Goal: Transaction & Acquisition: Purchase product/service

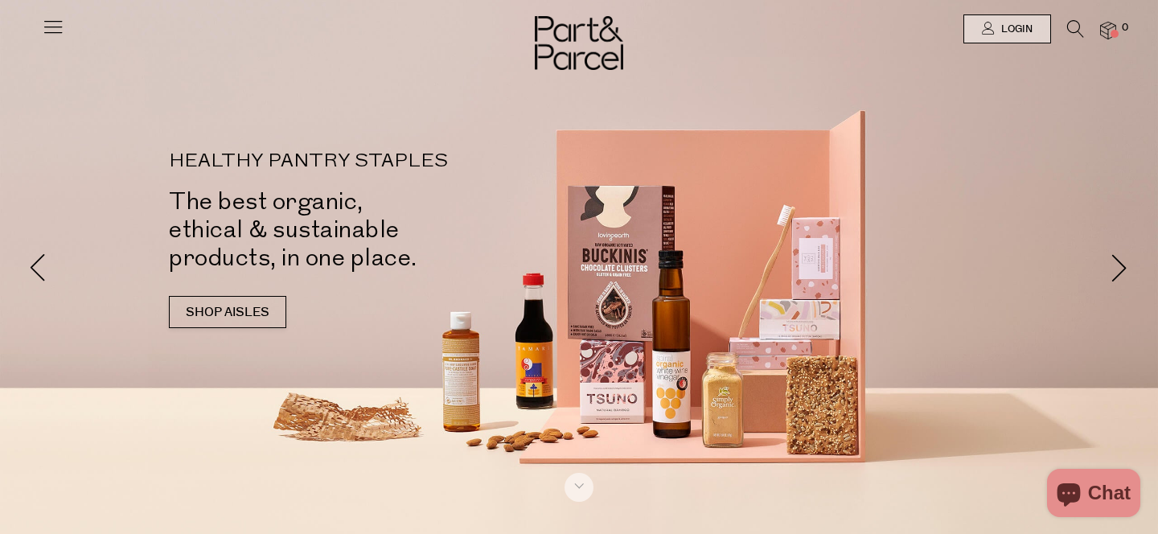
type input "[EMAIL_ADDRESS][DOMAIN_NAME]"
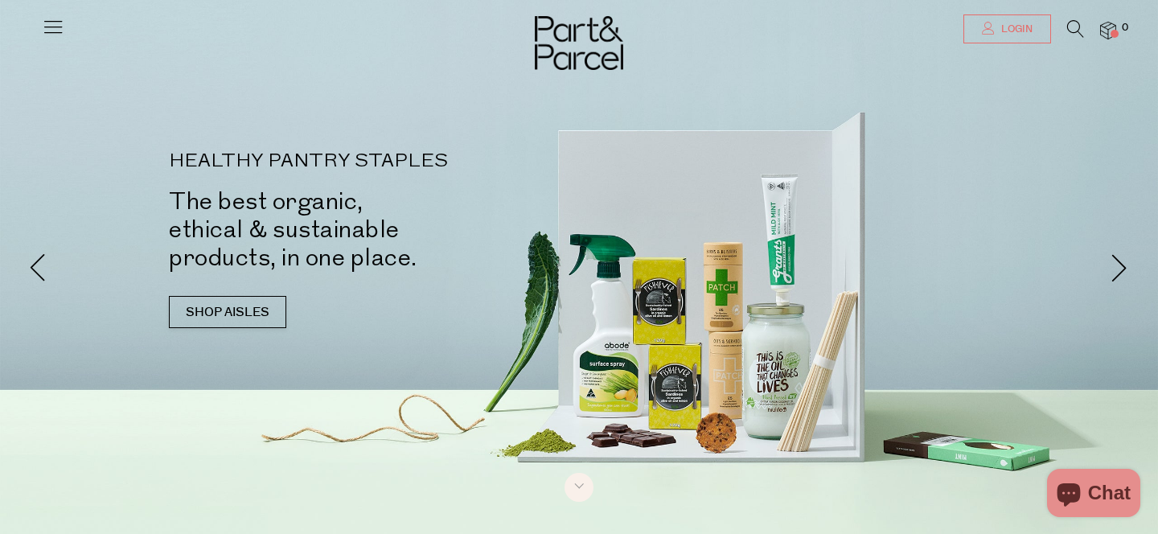
click at [1017, 21] on link "Login" at bounding box center [1007, 28] width 88 height 29
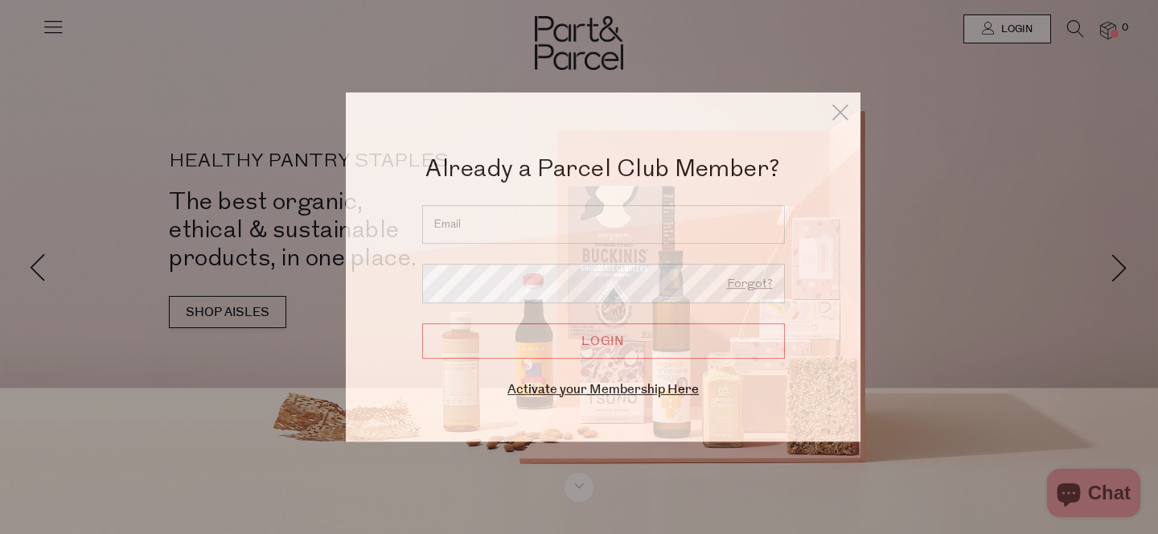
type input "[EMAIL_ADDRESS][DOMAIN_NAME]"
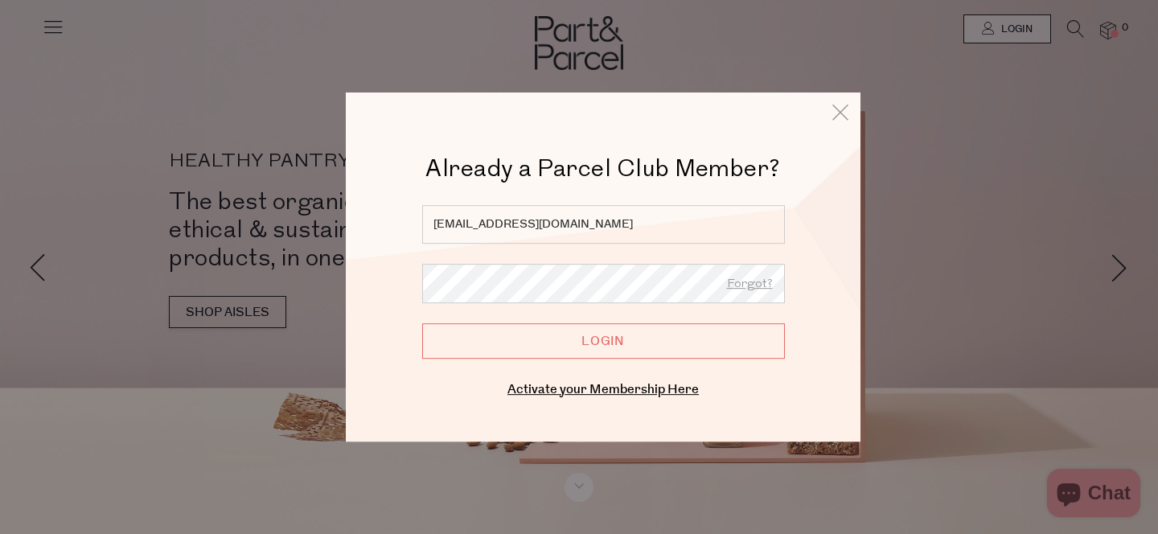
click at [569, 359] on div "Already a Member? Login. Forgot? lamleey@gmail.com Forgot? Login Enter your ema…" at bounding box center [603, 303] width 434 height 196
click at [557, 343] on input "Login" at bounding box center [603, 340] width 363 height 35
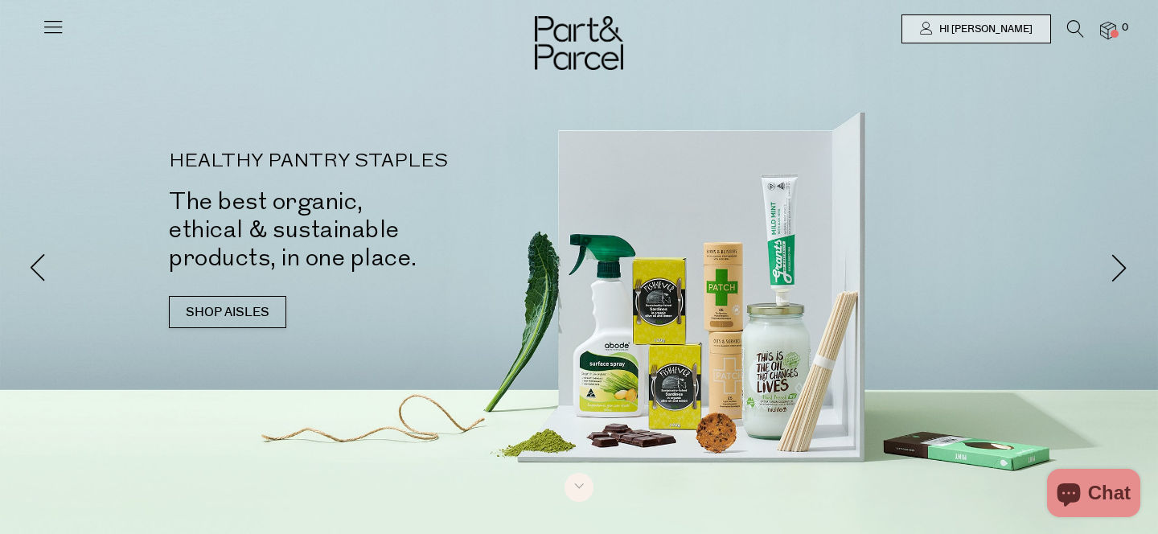
type input "[EMAIL_ADDRESS][DOMAIN_NAME]"
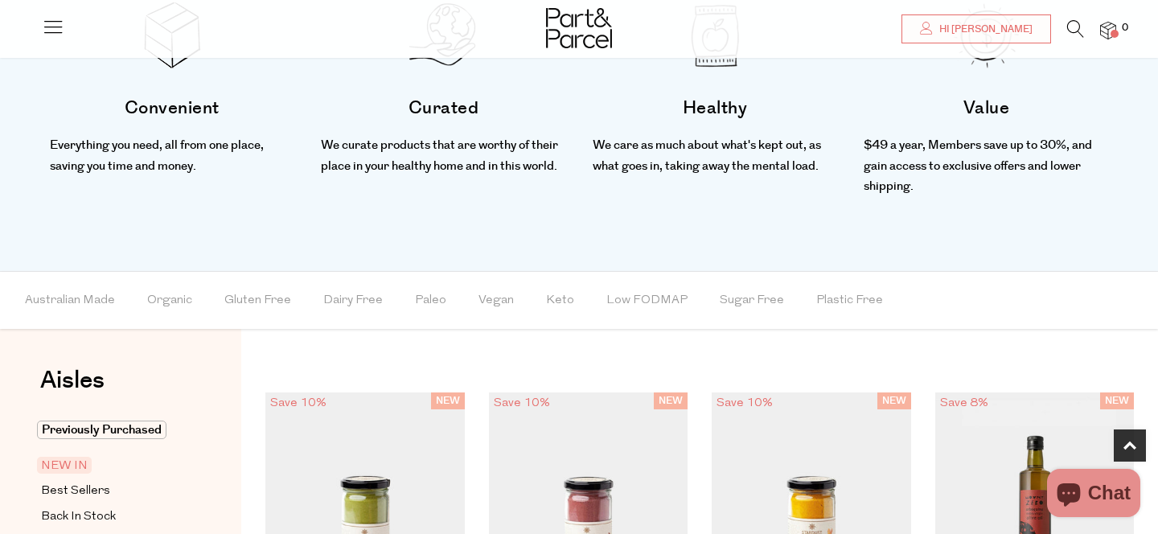
scroll to position [597, 0]
click at [79, 462] on span "NEW IN" at bounding box center [64, 464] width 55 height 17
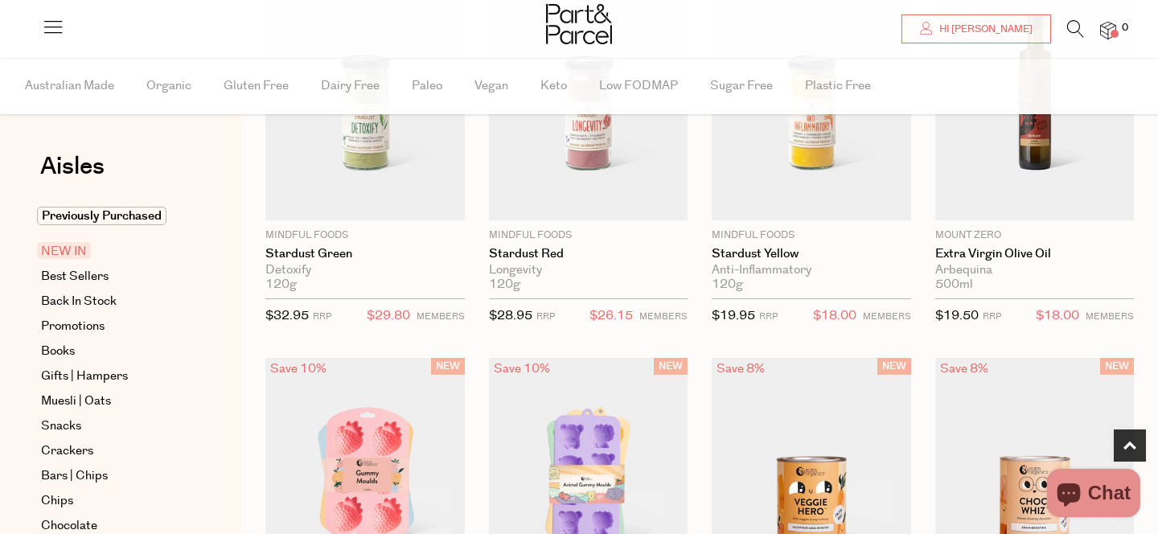
scroll to position [256, 0]
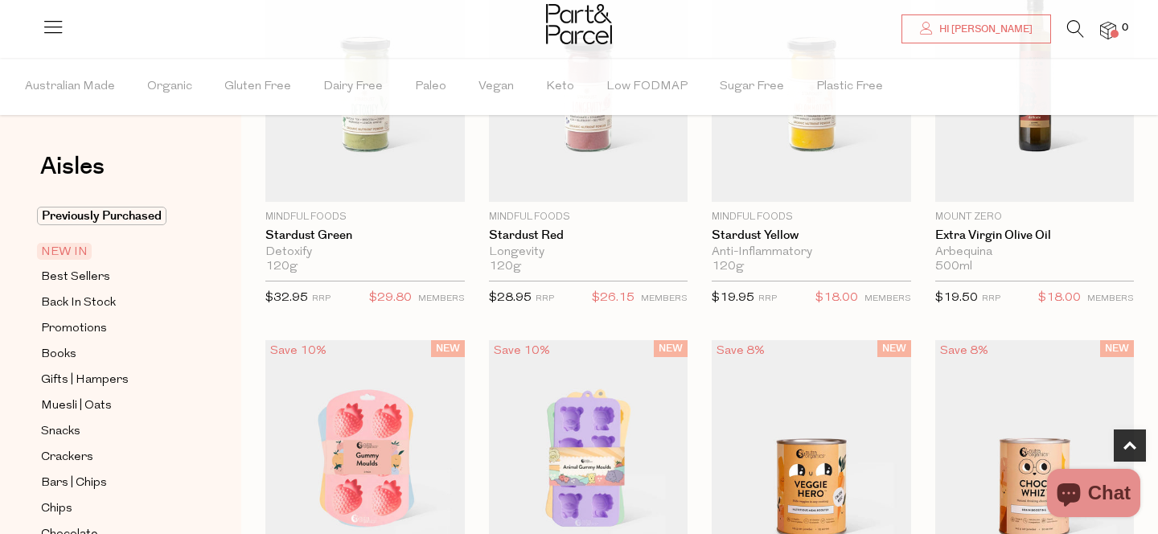
type input "[EMAIL_ADDRESS][DOMAIN_NAME]"
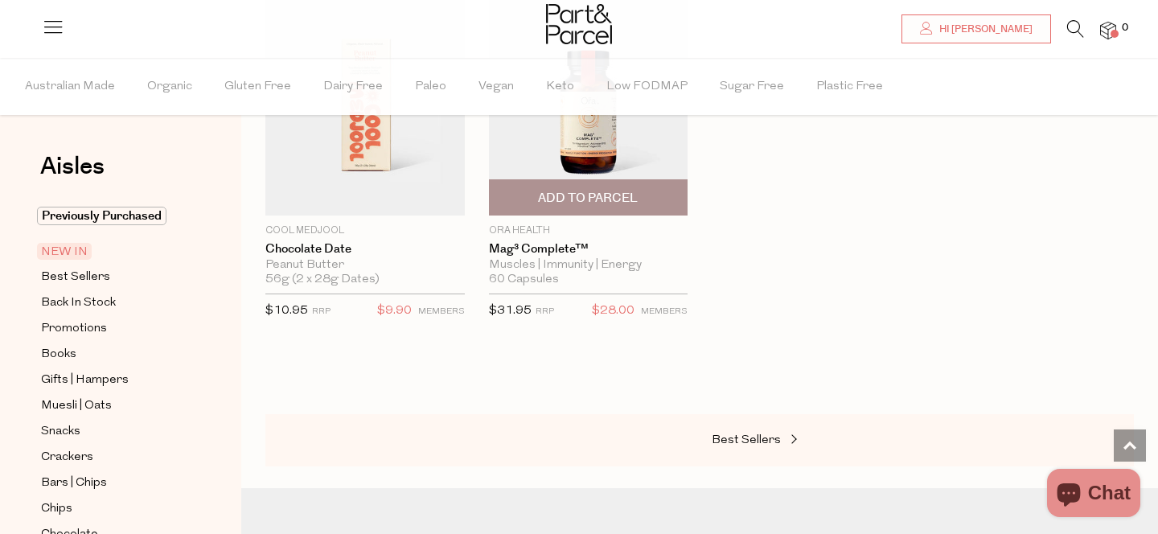
scroll to position [1369, 0]
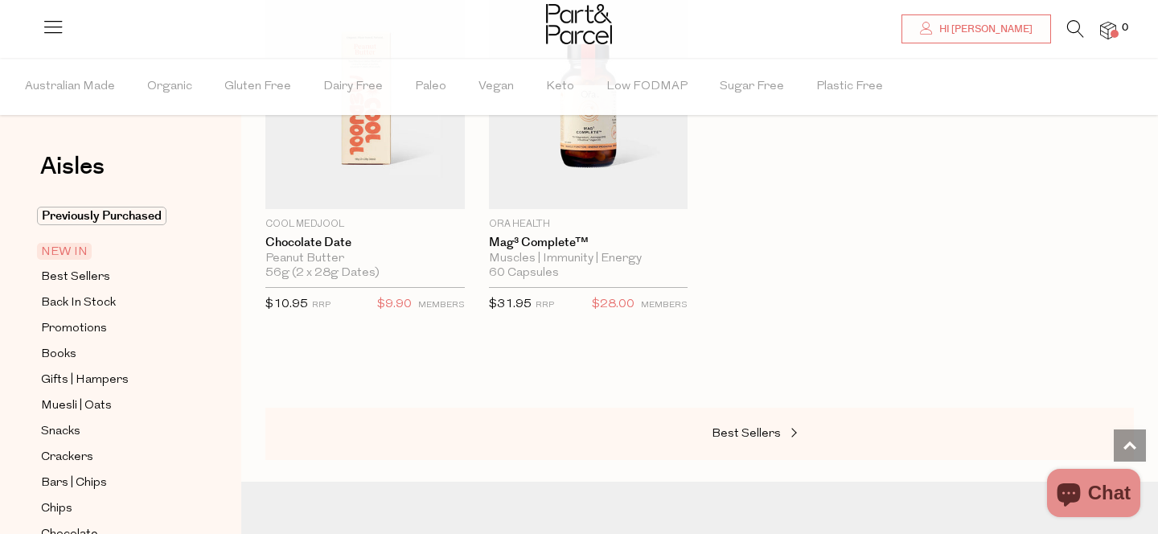
click at [1060, 23] on li at bounding box center [1067, 32] width 33 height 25
click at [1073, 27] on icon at bounding box center [1075, 29] width 17 height 18
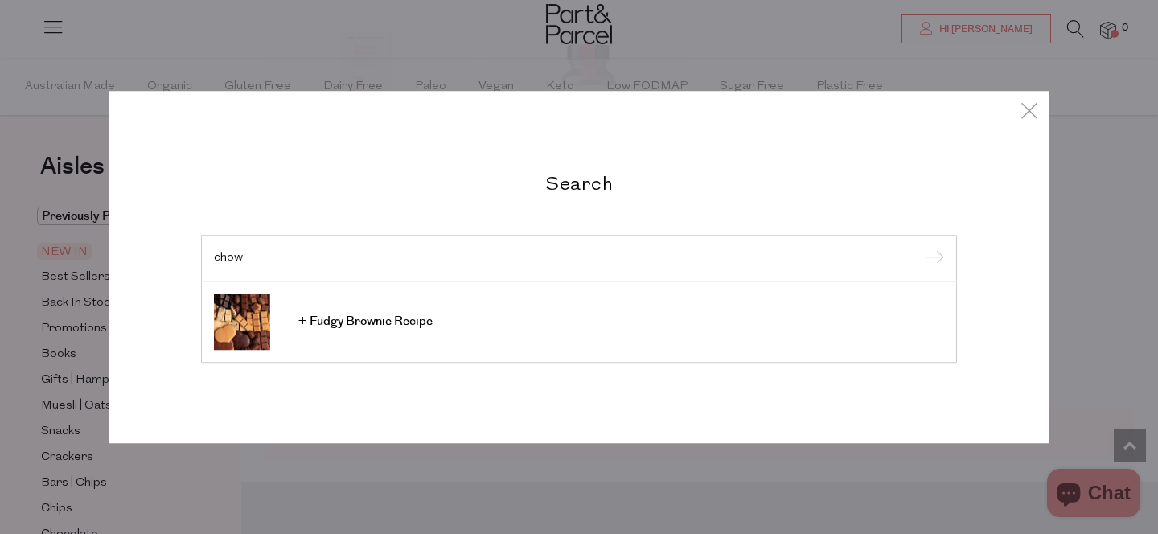
type input "chow"
click at [1114, 149] on div "Search chow + Fudgy Brownie Recipe" at bounding box center [579, 267] width 1158 height 534
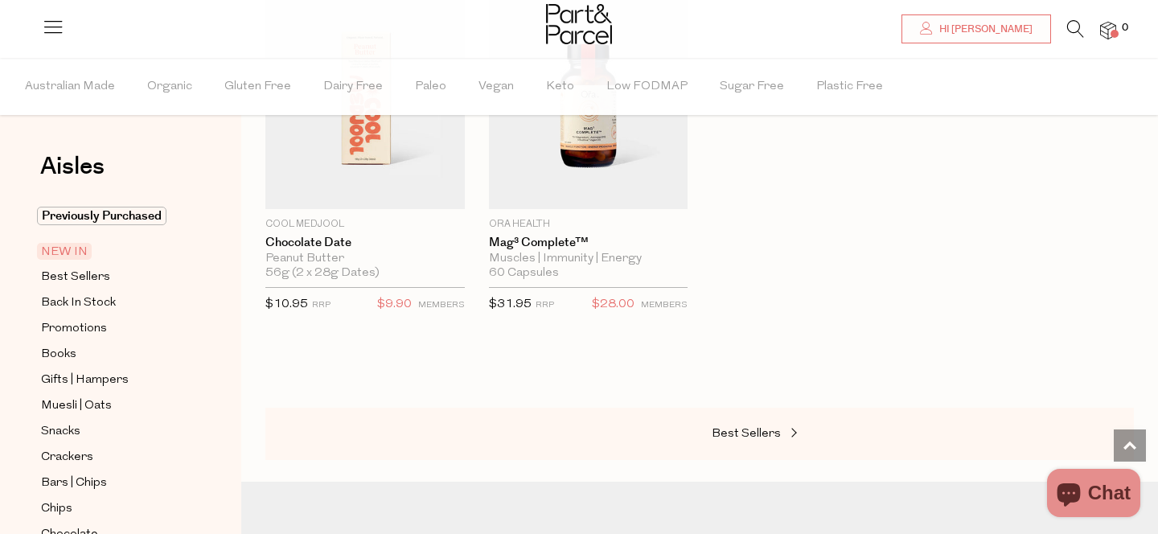
click at [753, 417] on div "Best Sellers" at bounding box center [699, 434] width 868 height 53
click at [754, 429] on span "Best Sellers" at bounding box center [746, 434] width 69 height 12
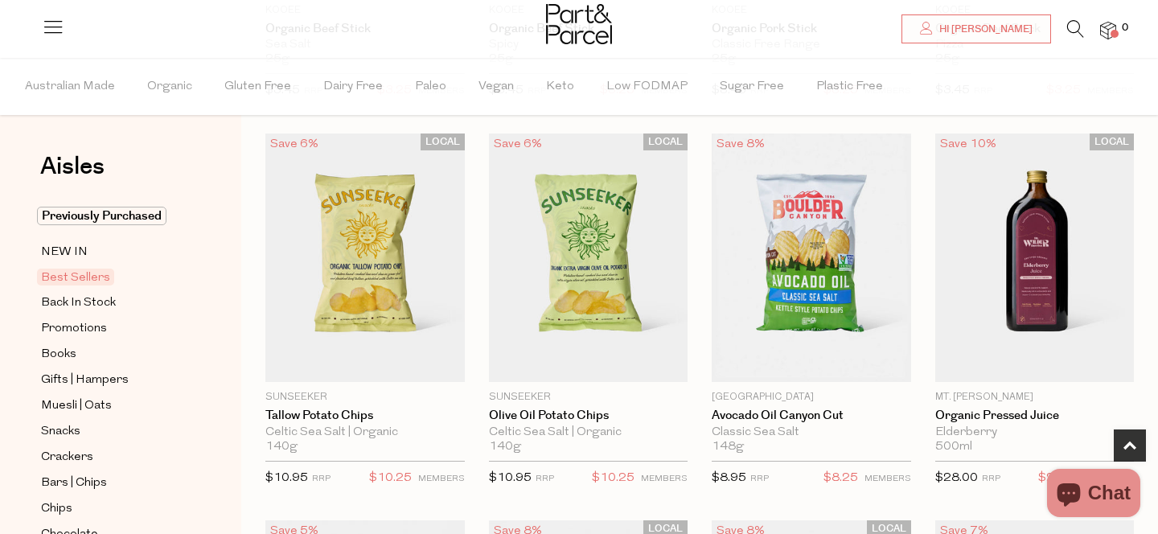
scroll to position [477, 0]
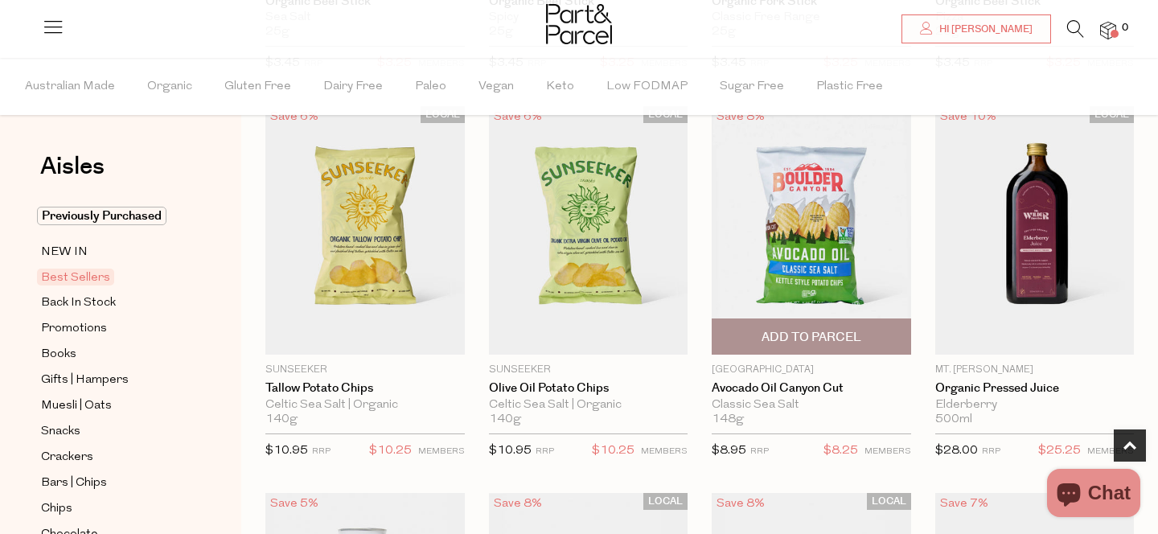
click at [819, 344] on span "Add To Parcel" at bounding box center [811, 337] width 100 height 17
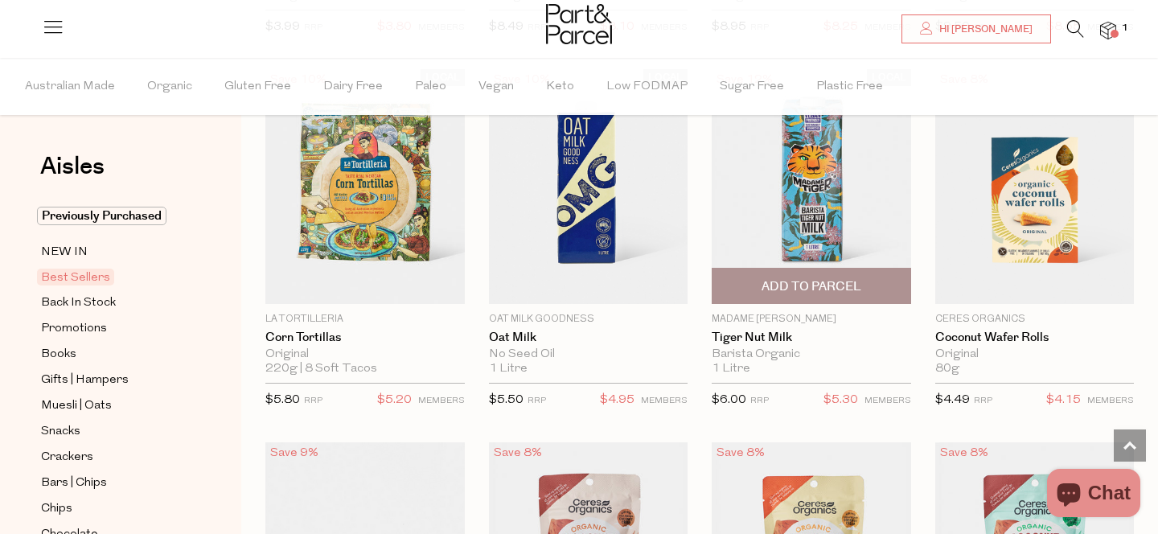
scroll to position [2896, 0]
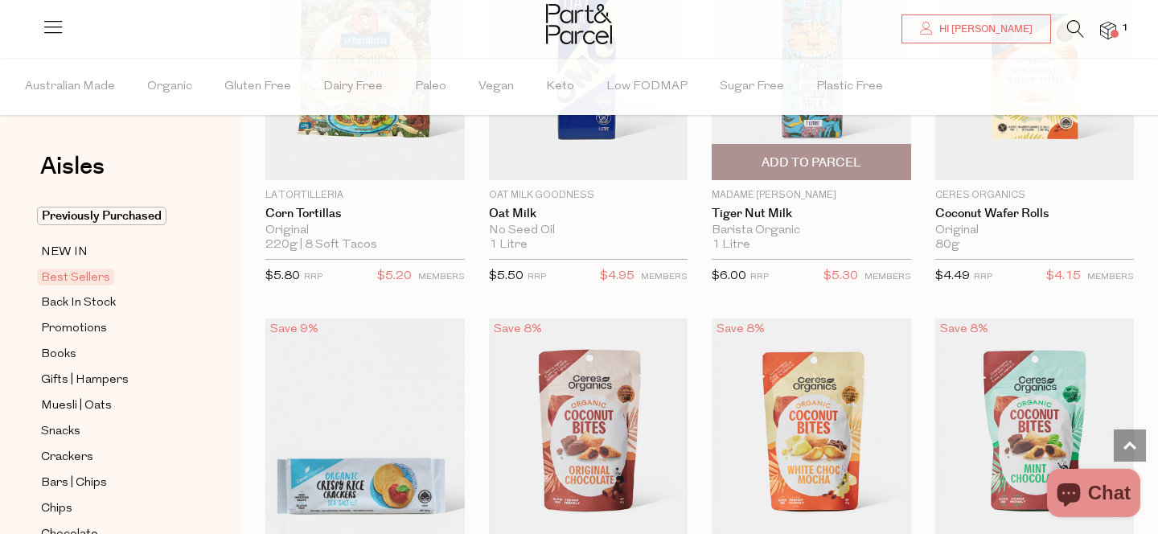
click at [828, 168] on span "Add To Parcel" at bounding box center [811, 162] width 100 height 17
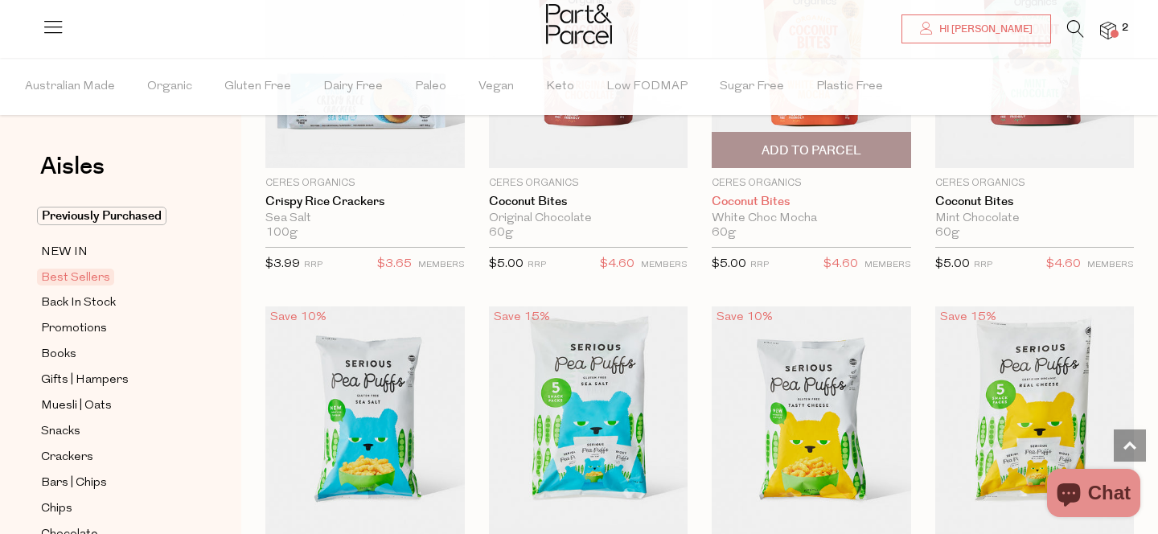
scroll to position [3205, 0]
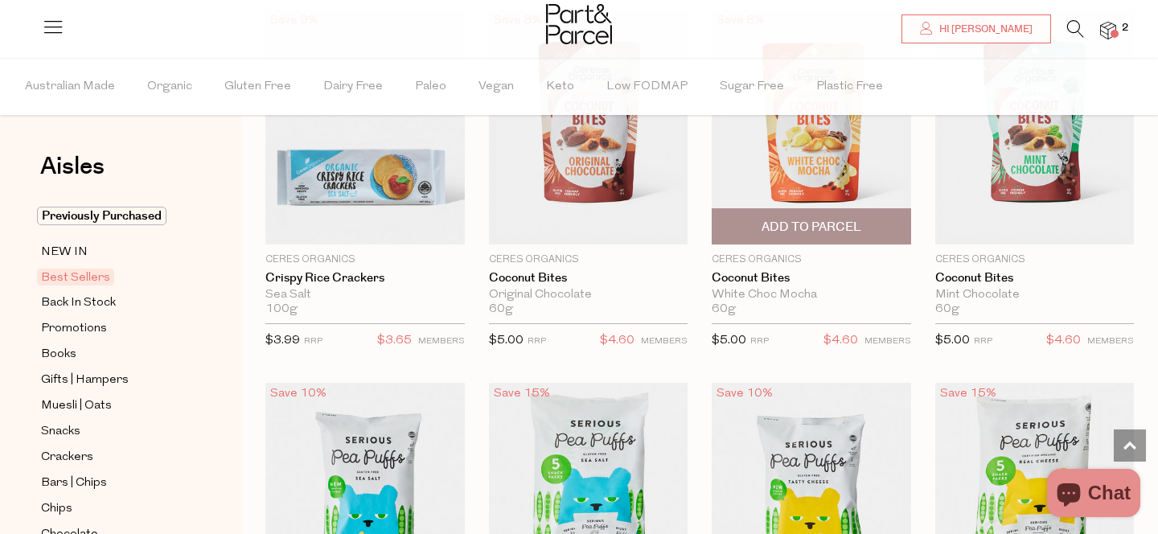
click at [860, 217] on span "Add To Parcel" at bounding box center [811, 226] width 190 height 35
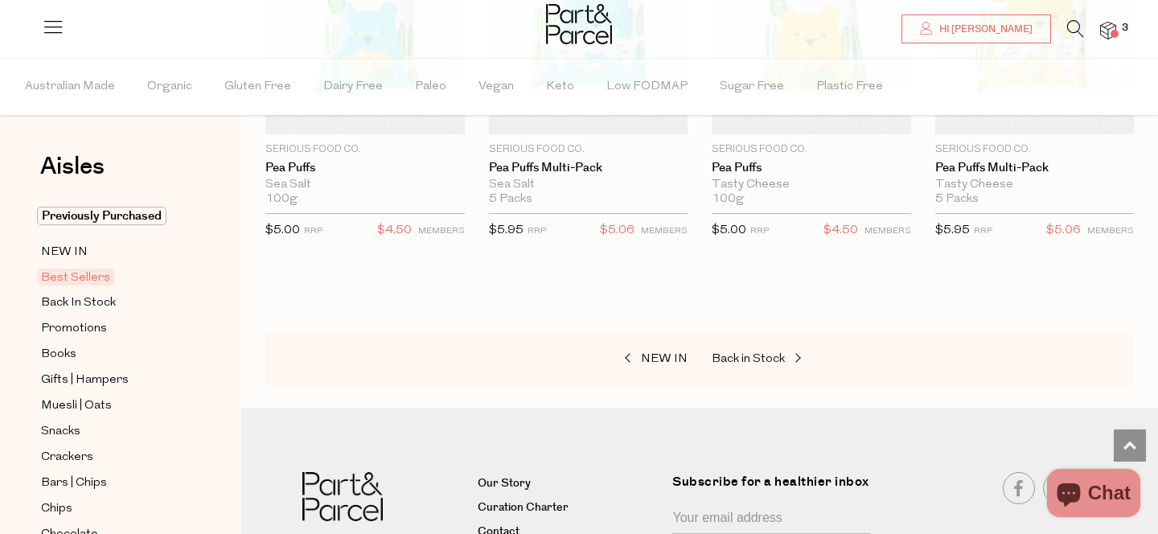
scroll to position [3714, 0]
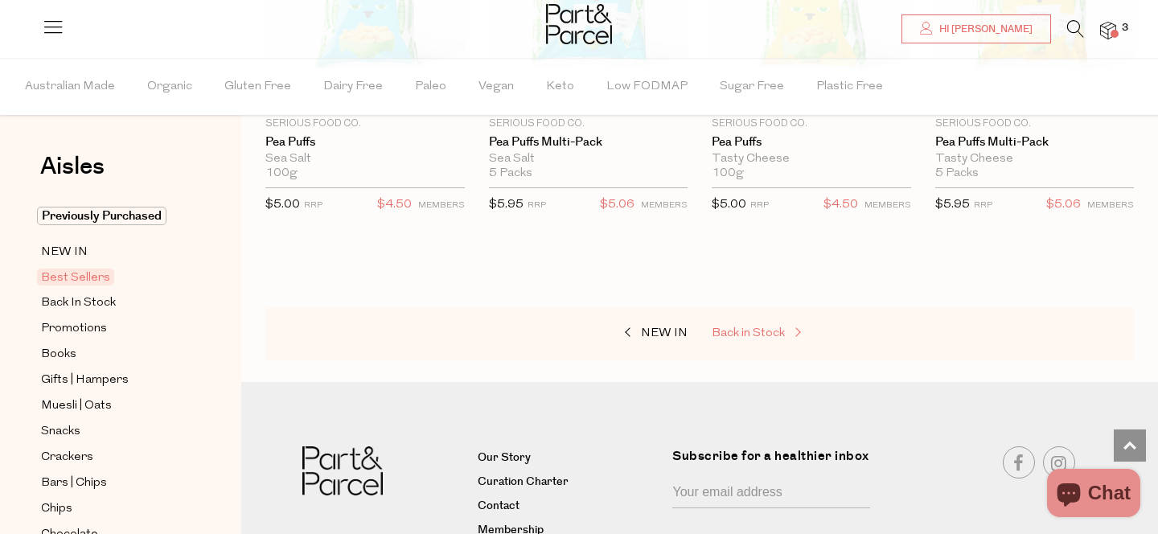
click at [782, 333] on span "Back in Stock" at bounding box center [748, 333] width 73 height 12
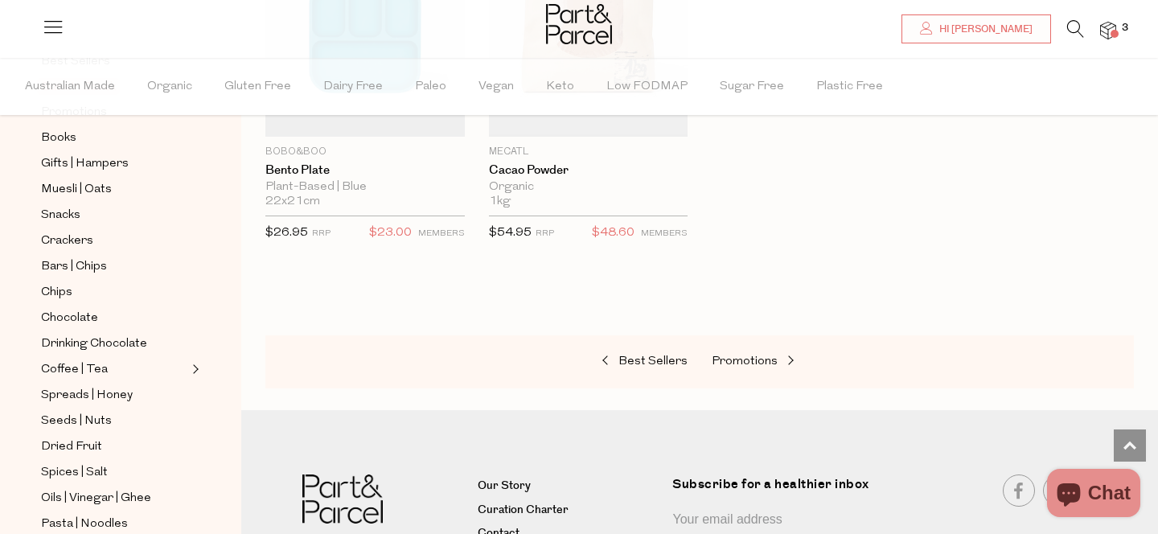
scroll to position [218, 0]
click at [72, 297] on span "Chips" at bounding box center [56, 290] width 31 height 19
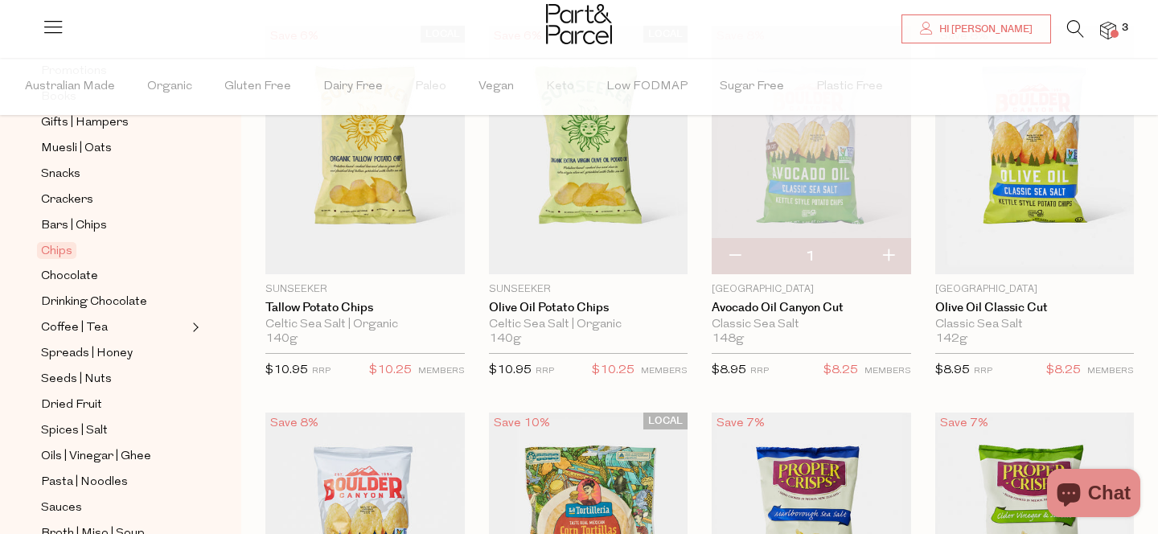
scroll to position [192, 0]
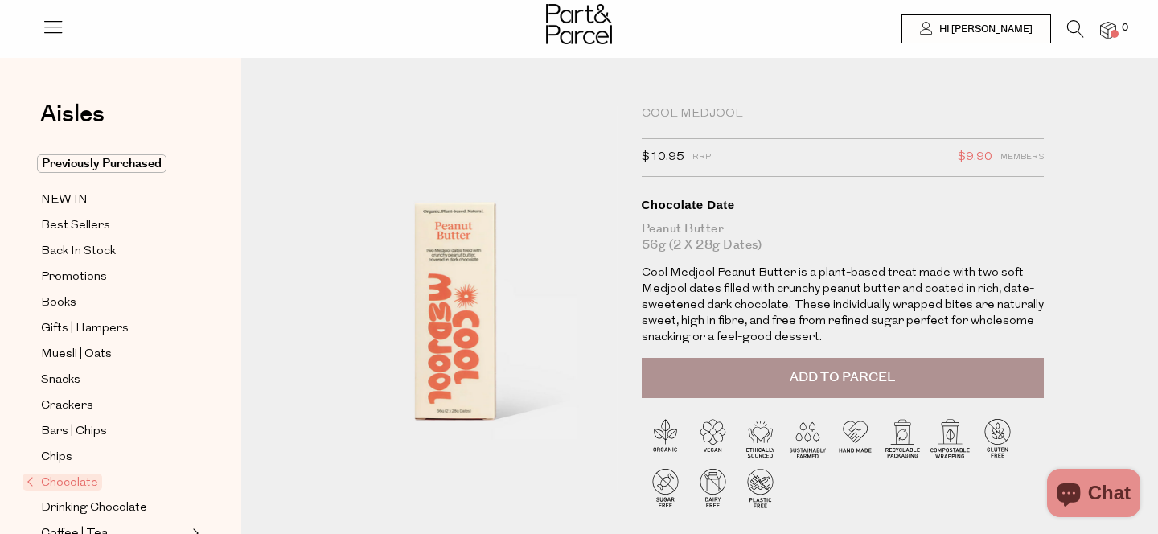
type input "[EMAIL_ADDRESS][DOMAIN_NAME]"
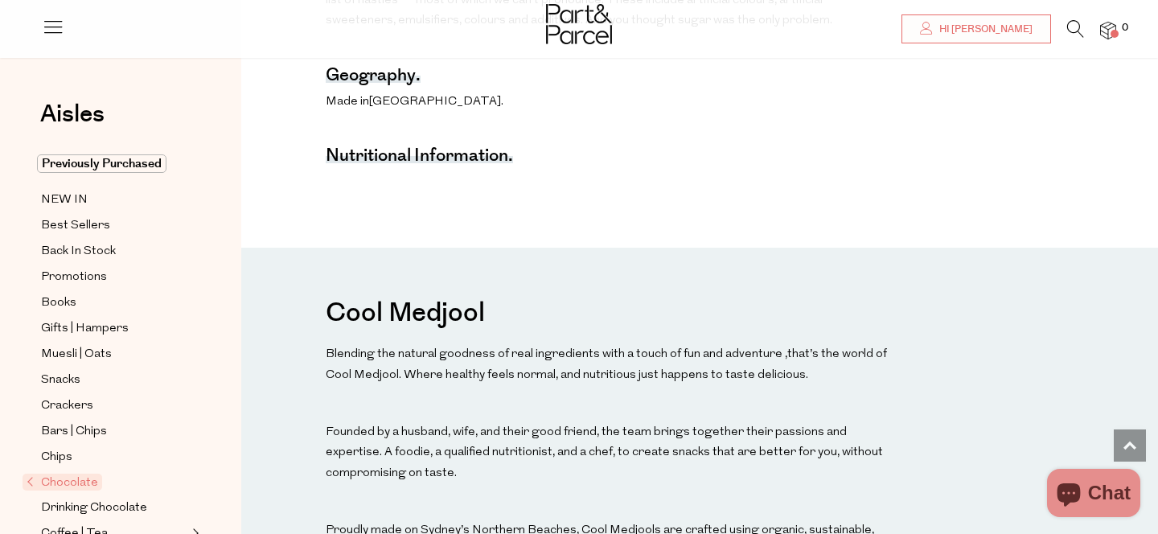
scroll to position [1297, 0]
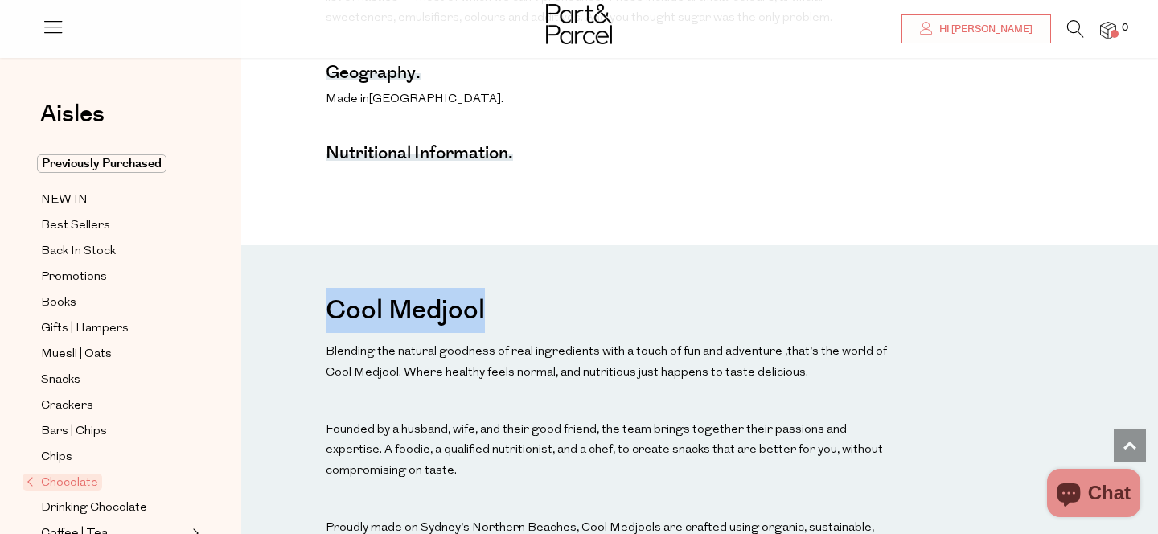
drag, startPoint x: 501, startPoint y: 314, endPoint x: 300, endPoint y: 314, distance: 201.0
click at [300, 314] on div "Cool Medjool Blending the natural goodness of real ingredients with a touch of …" at bounding box center [699, 482] width 917 height 474
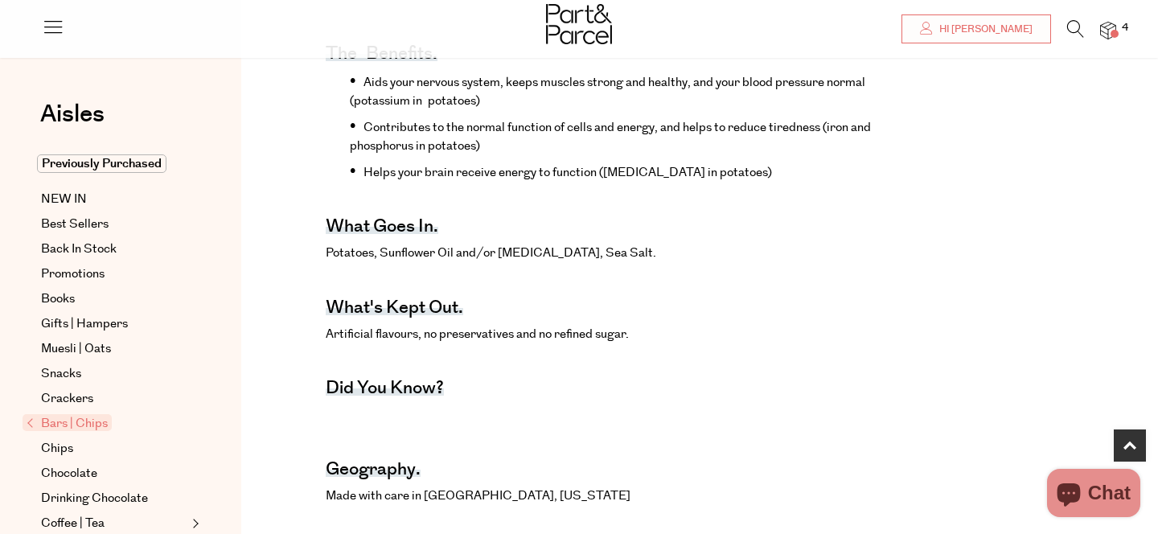
scroll to position [587, 0]
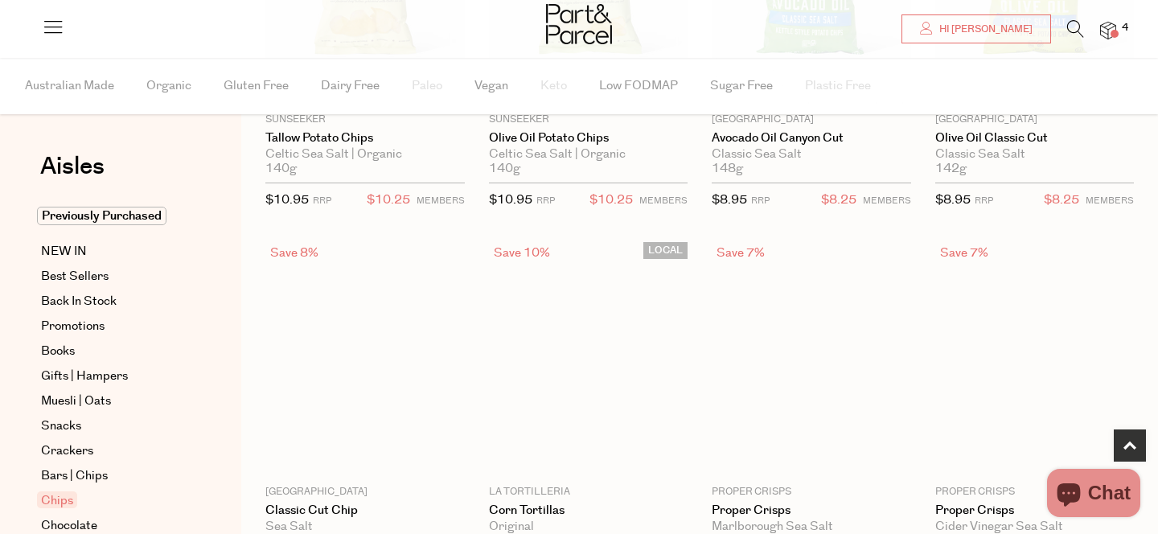
scroll to position [436, 0]
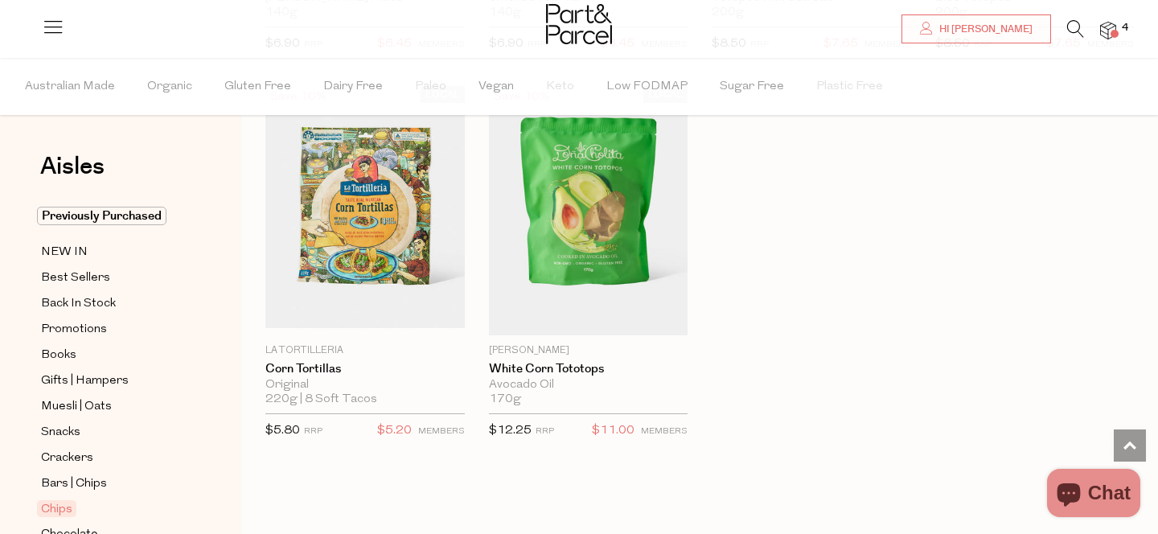
type input "[EMAIL_ADDRESS][DOMAIN_NAME]"
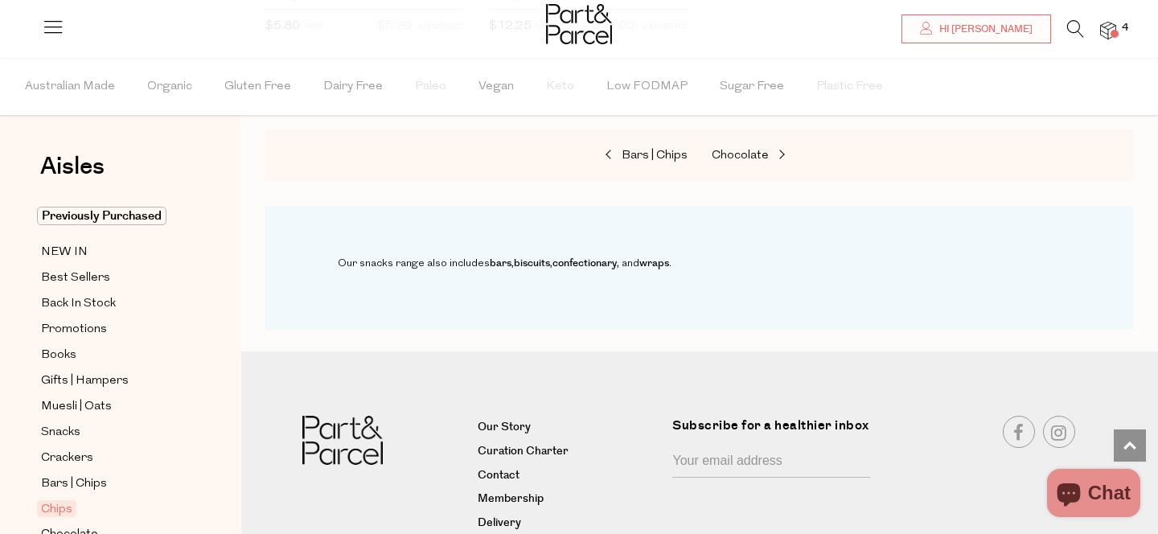
scroll to position [2047, 0]
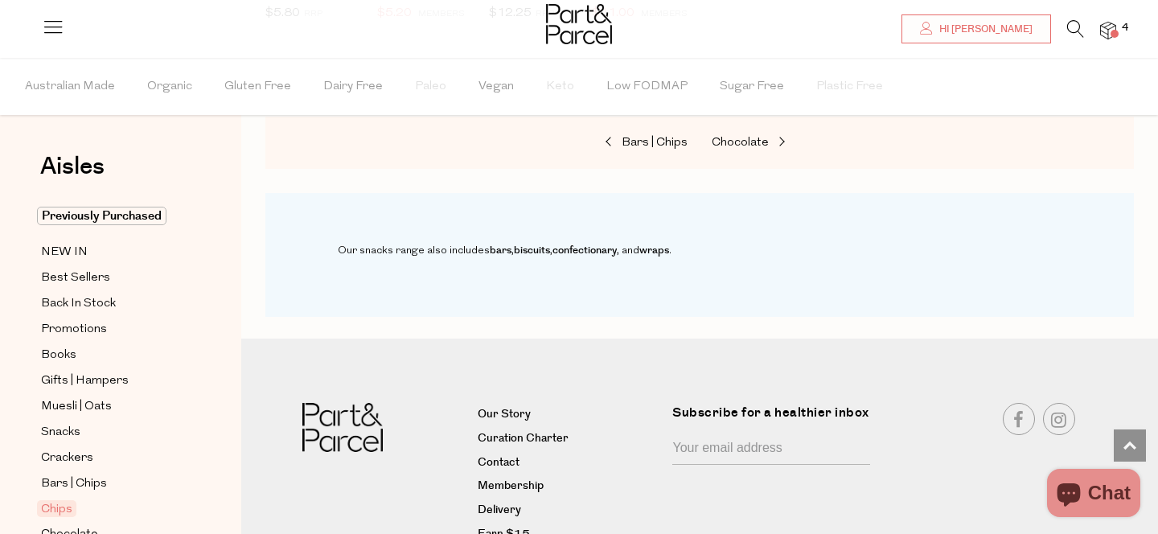
click at [1103, 34] on img at bounding box center [1108, 31] width 16 height 18
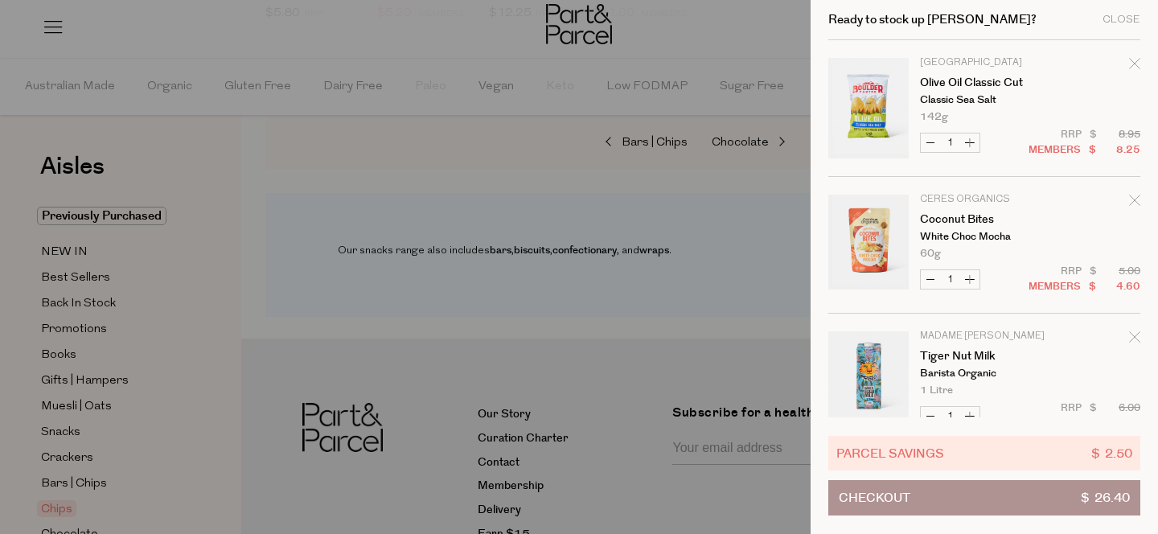
click at [495, 62] on div at bounding box center [579, 267] width 1158 height 534
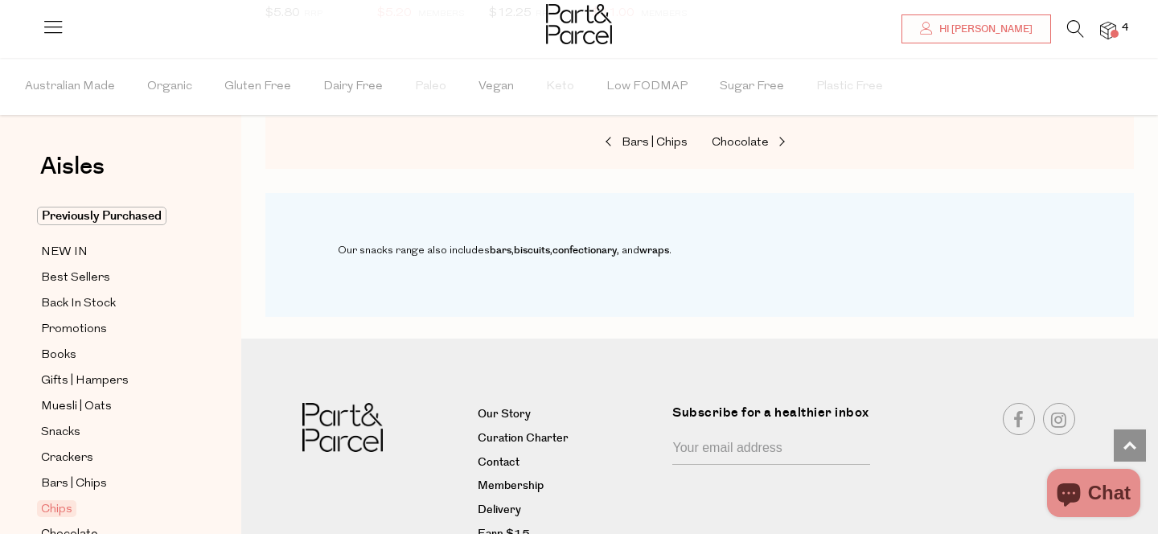
click at [1069, 18] on div at bounding box center [579, 26] width 1158 height 52
click at [1072, 31] on icon at bounding box center [1075, 29] width 17 height 18
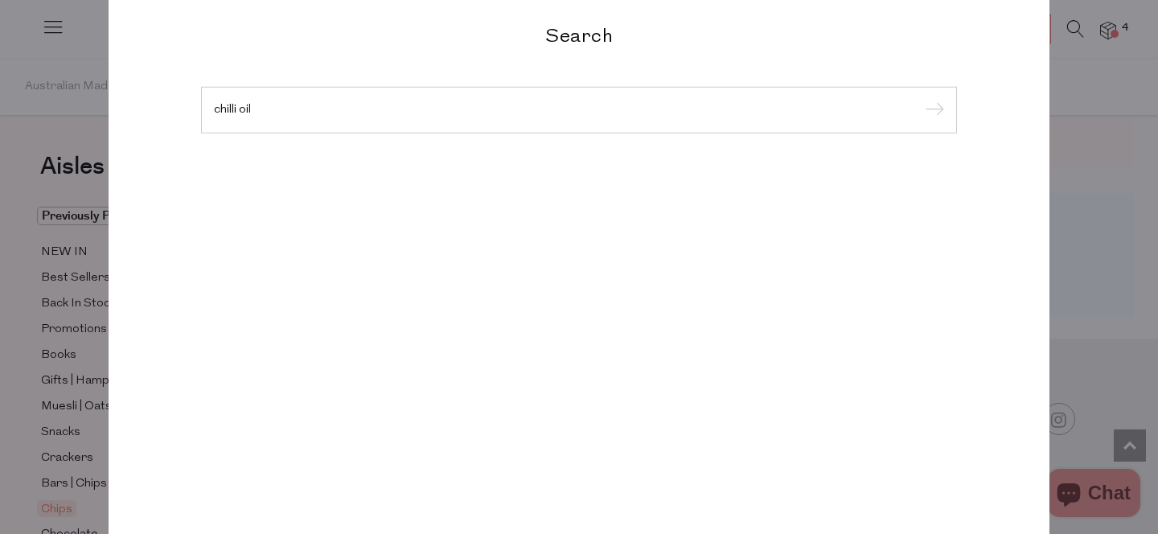
type input "chilli oil"
click at [920, 99] on input "submit" at bounding box center [932, 111] width 24 height 24
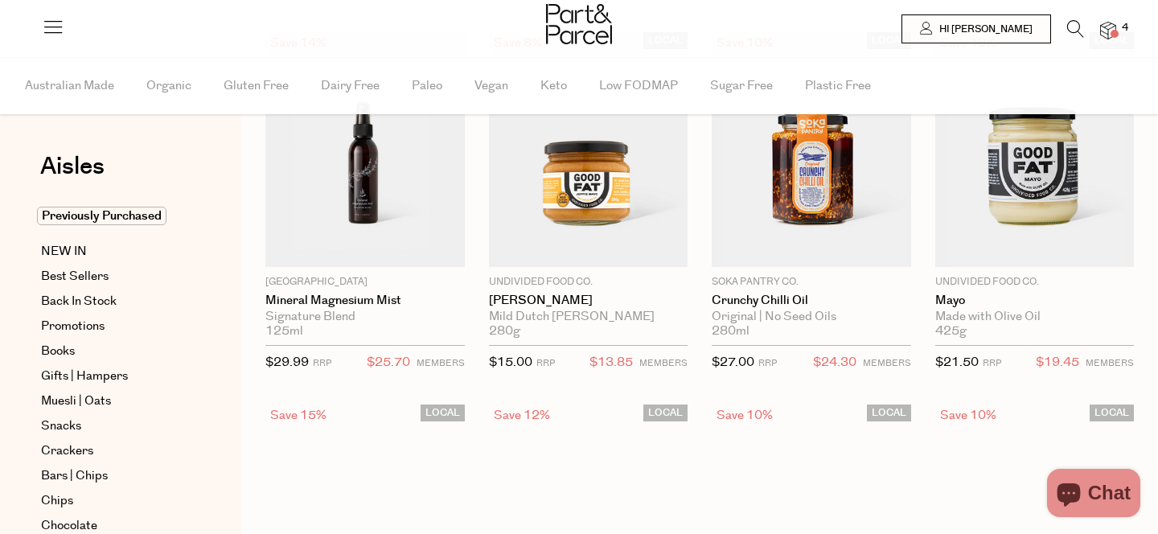
scroll to position [147, 0]
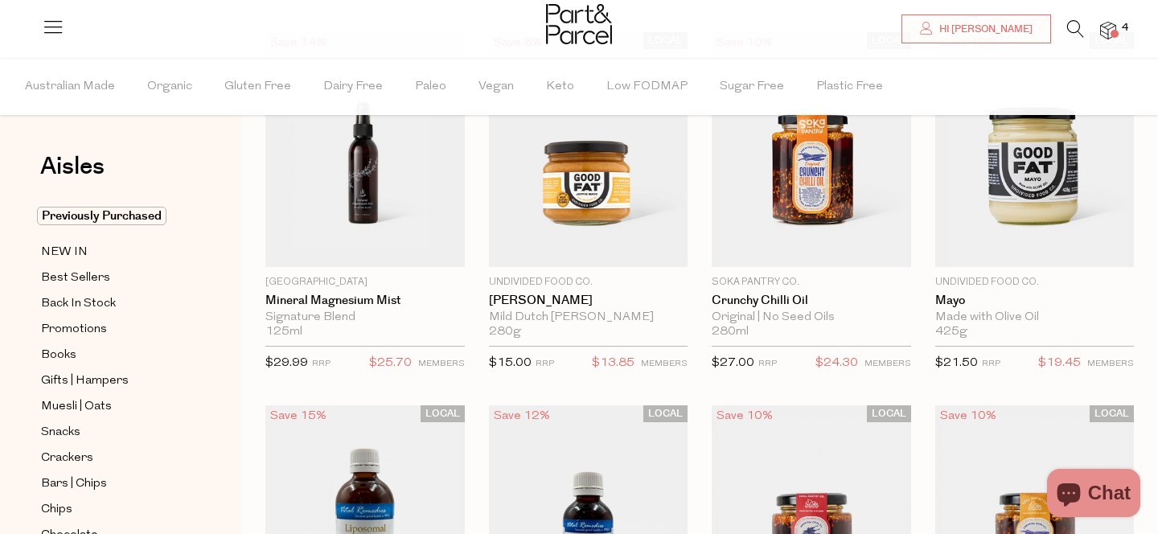
type input "[EMAIL_ADDRESS][DOMAIN_NAME]"
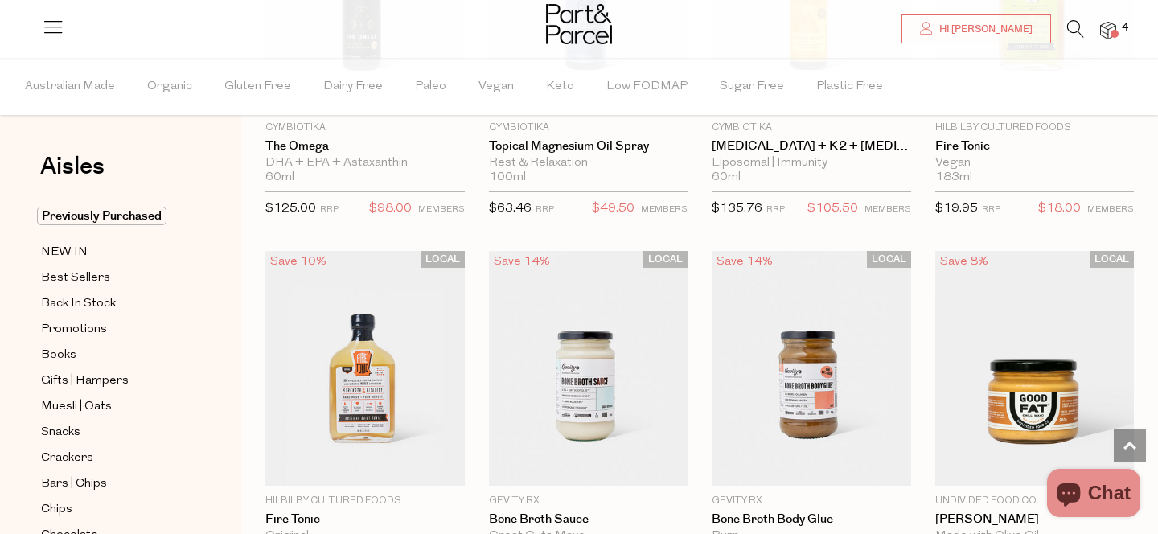
scroll to position [566, 0]
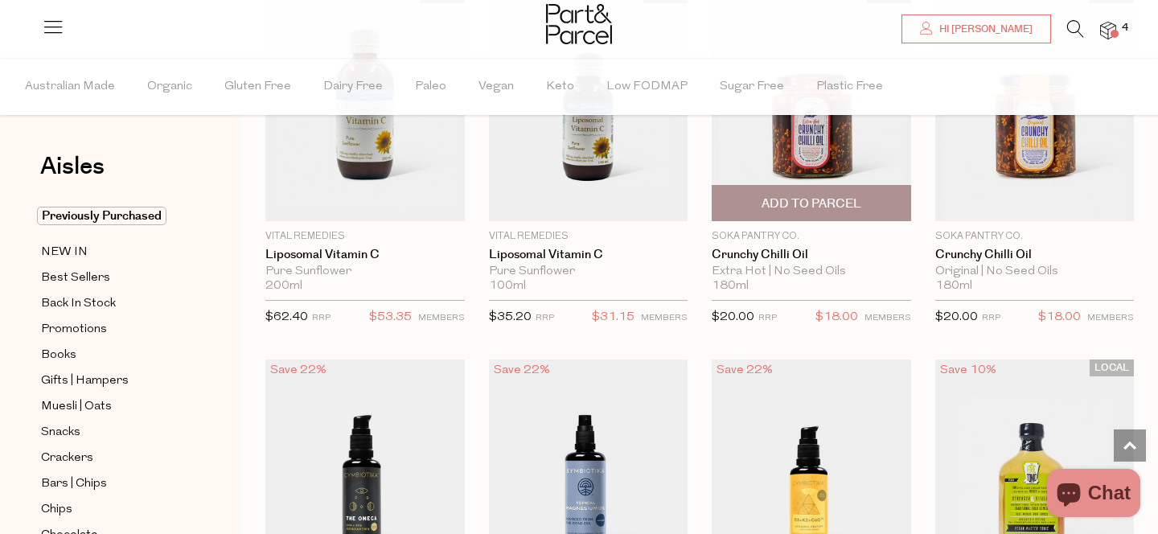
click at [764, 231] on p "Soka Pantry Co." at bounding box center [811, 236] width 199 height 14
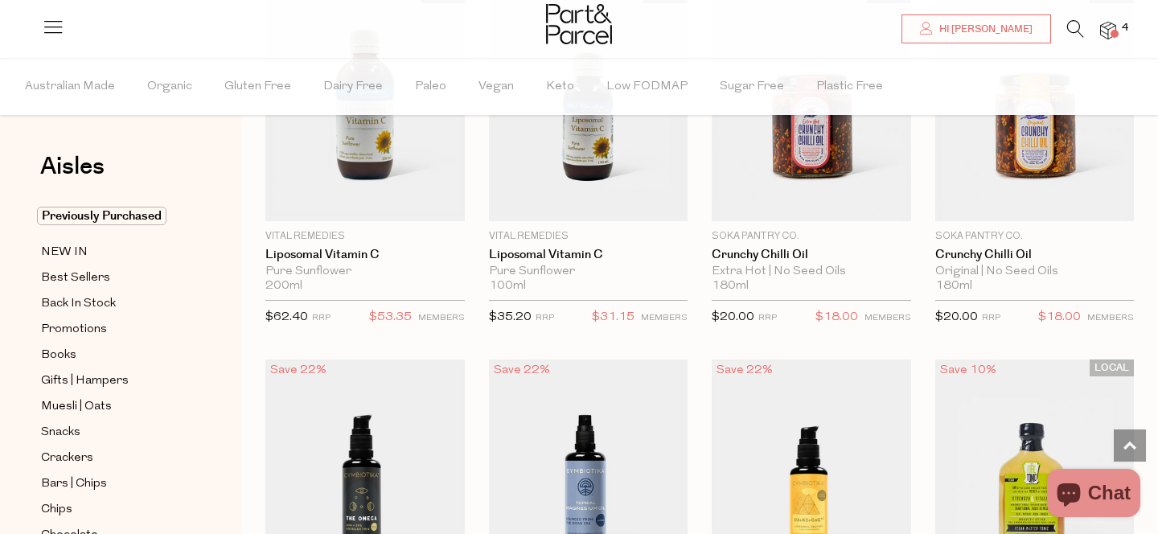
click at [1069, 32] on icon at bounding box center [1075, 29] width 17 height 18
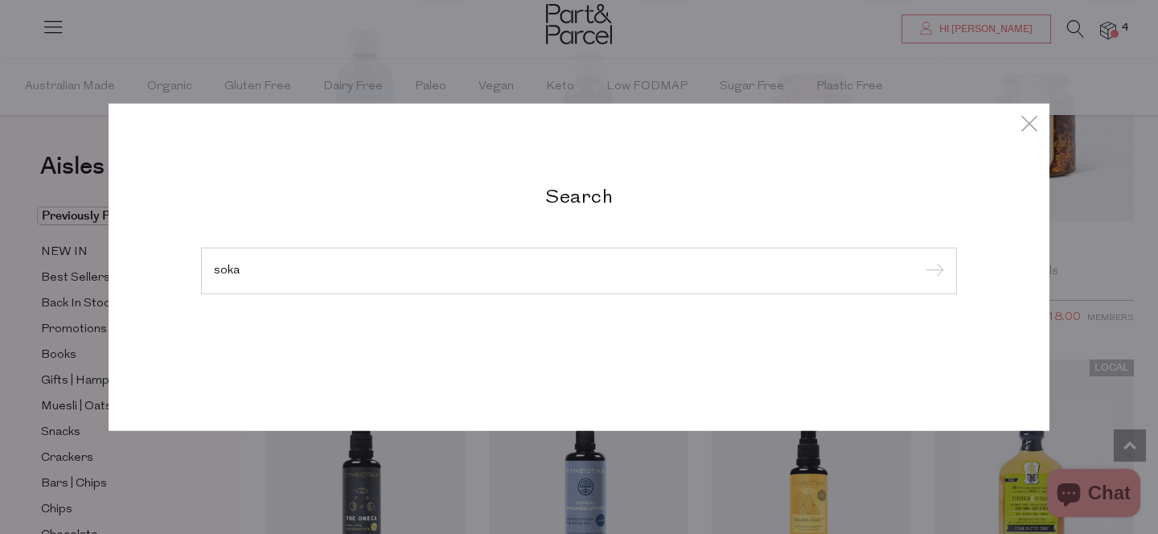
type input "soka"
click at [920, 260] on input "submit" at bounding box center [932, 272] width 24 height 24
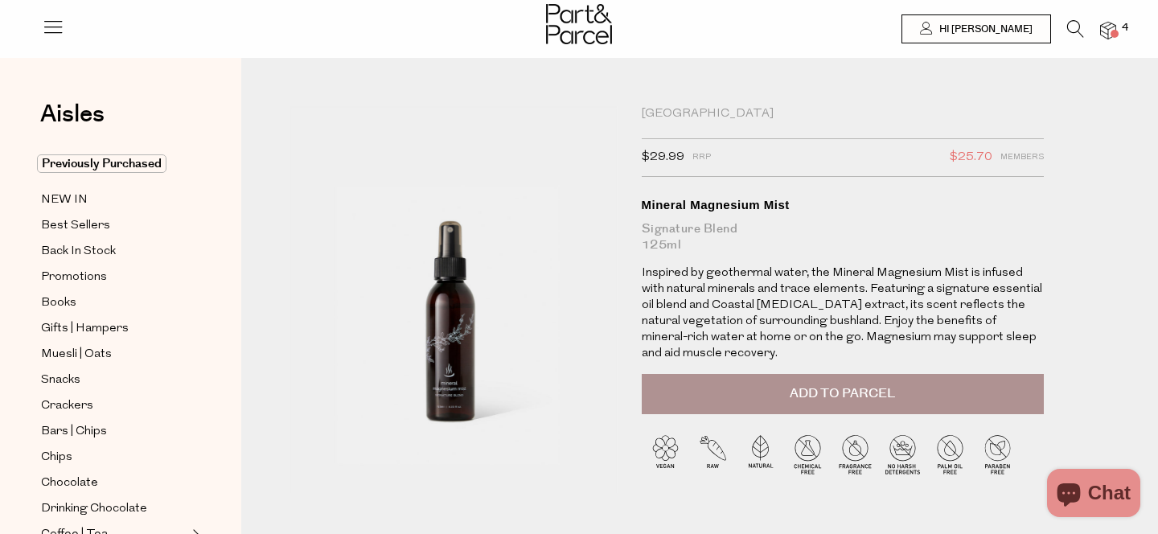
type input "[EMAIL_ADDRESS][DOMAIN_NAME]"
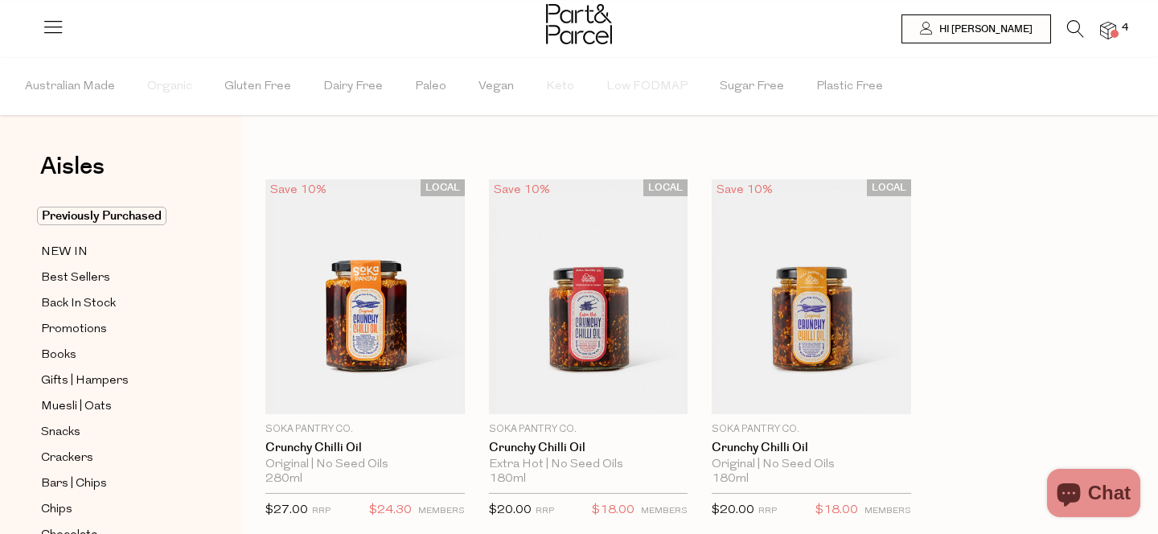
type input "[EMAIL_ADDRESS][DOMAIN_NAME]"
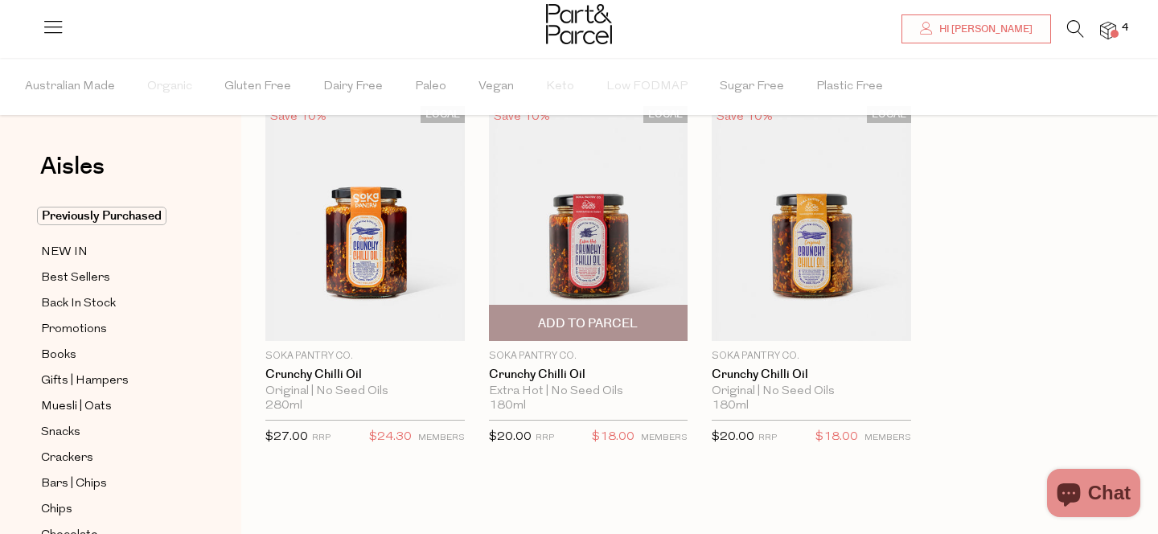
scroll to position [80, 0]
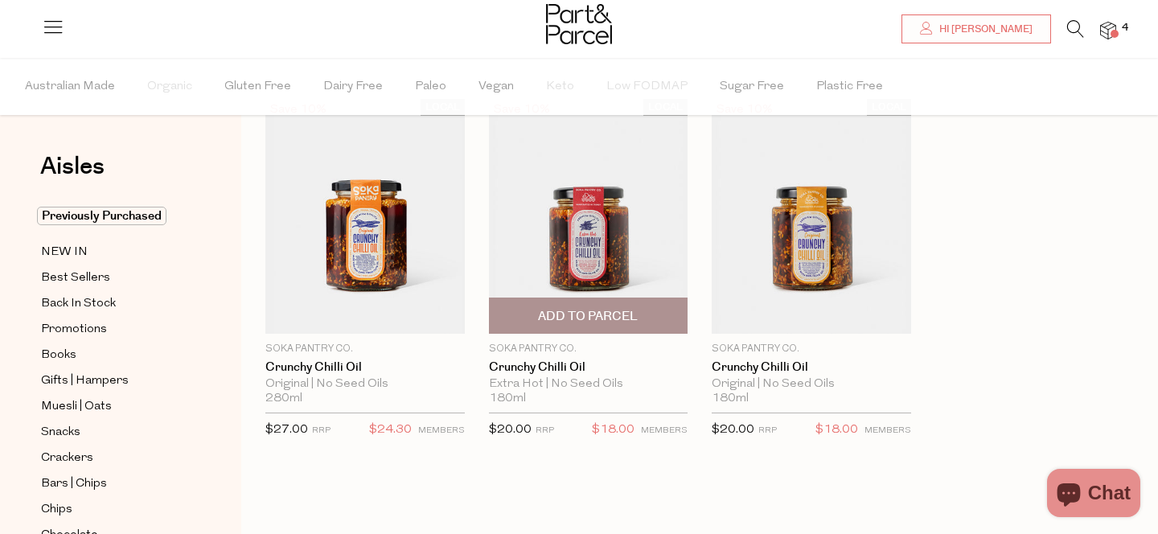
click at [602, 219] on img at bounding box center [588, 216] width 199 height 235
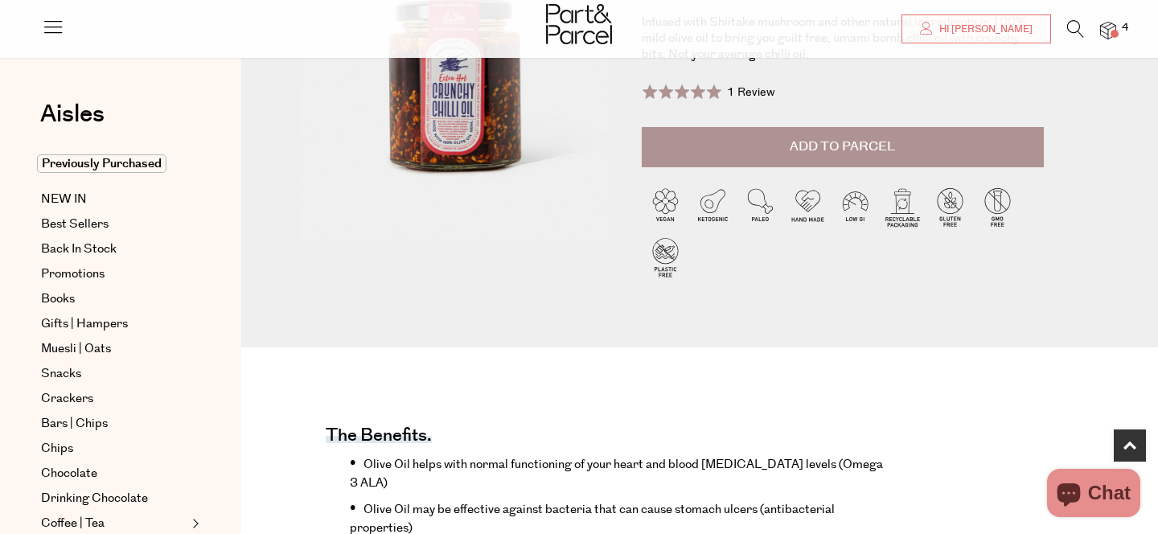
click at [803, 149] on span "Add to Parcel" at bounding box center [842, 146] width 105 height 18
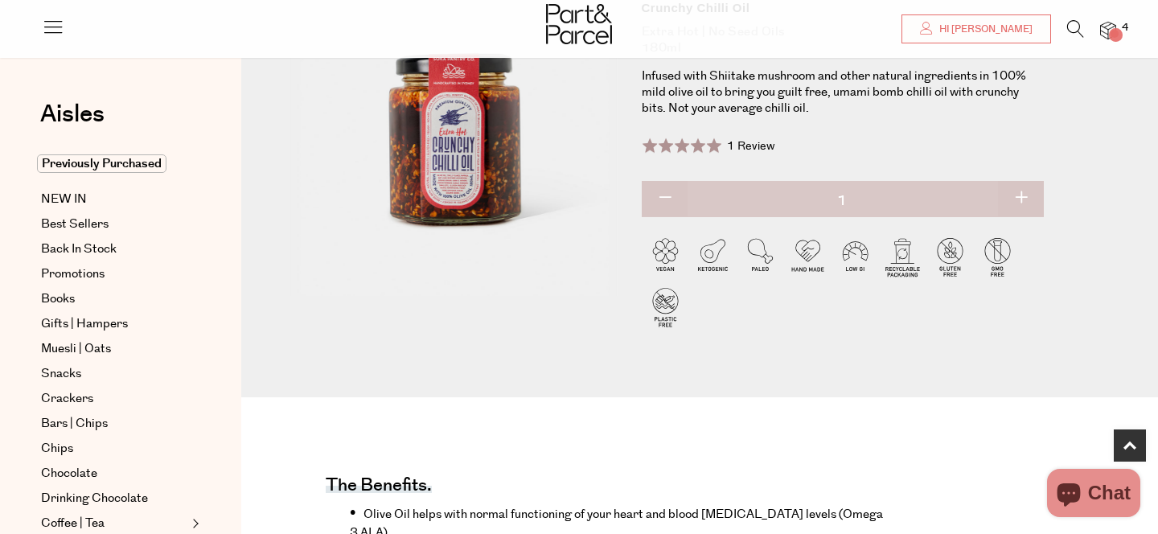
scroll to position [146, 0]
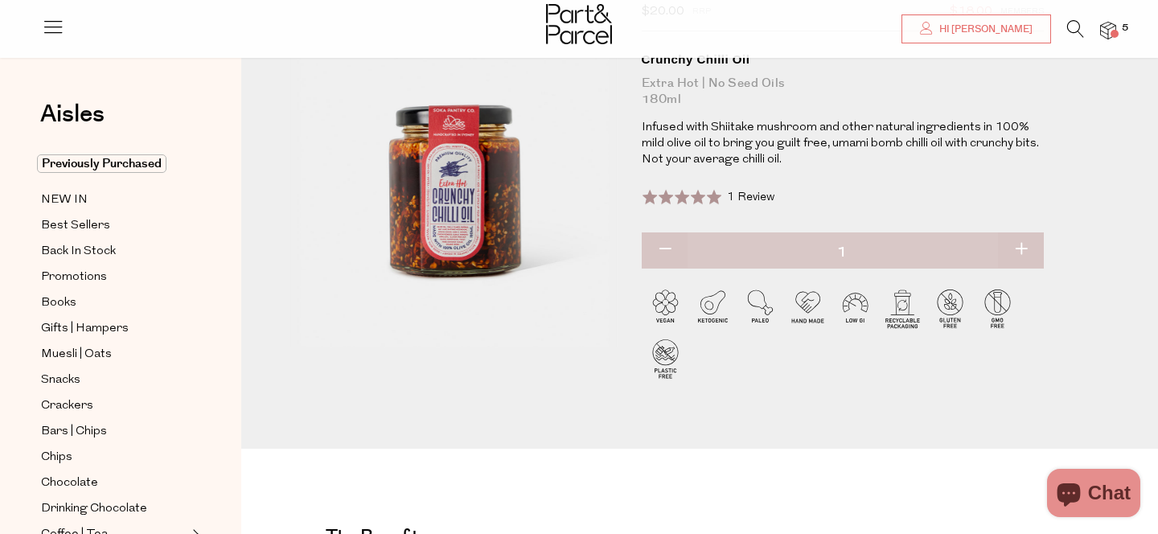
click at [740, 197] on span "1 Review" at bounding box center [750, 197] width 47 height 12
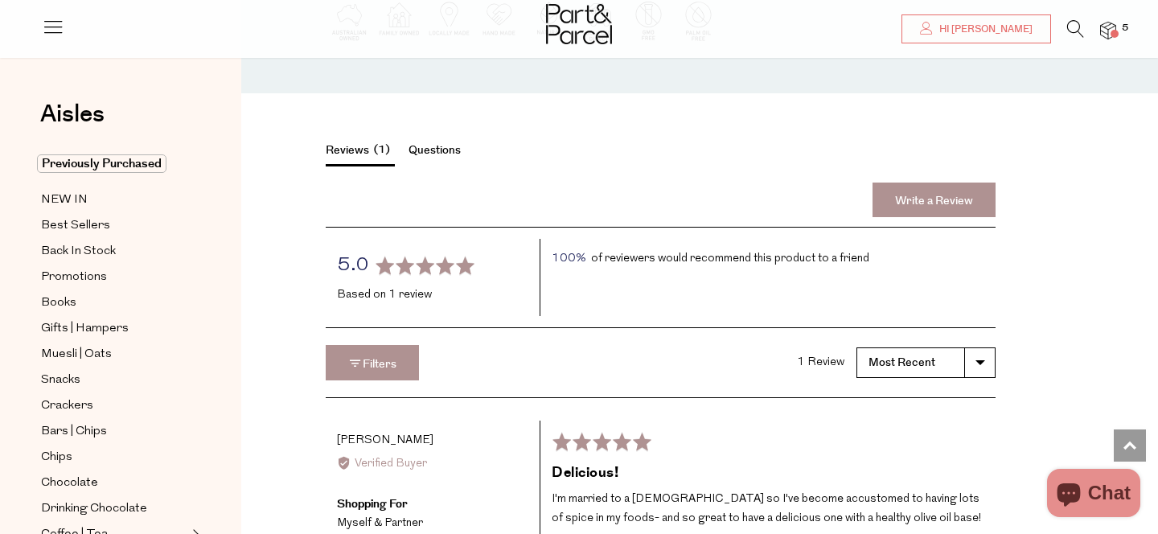
scroll to position [2088, 0]
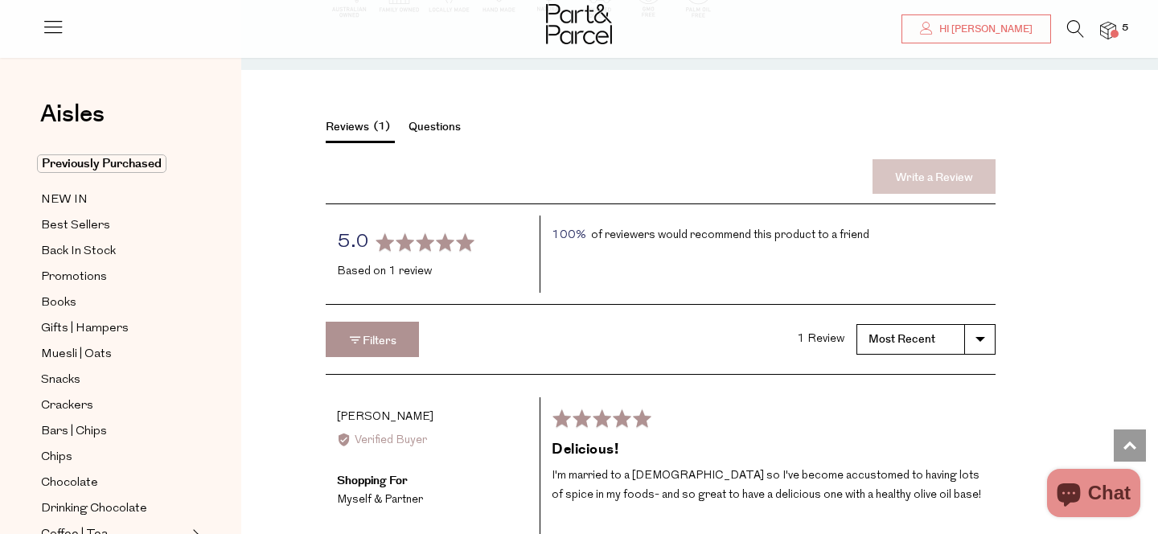
click at [930, 177] on link "Write a Review" at bounding box center [933, 176] width 123 height 35
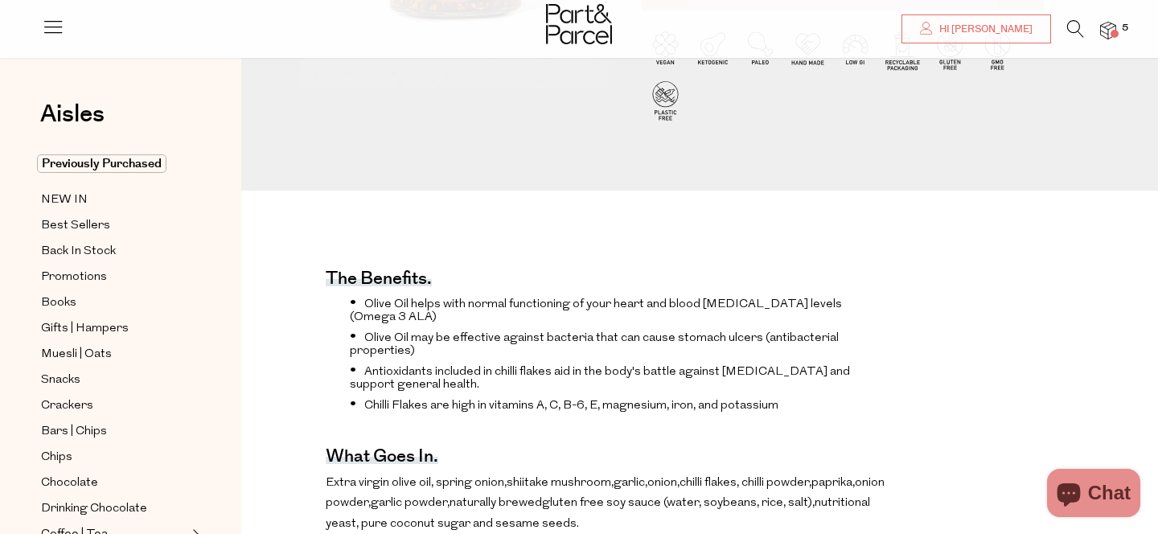
scroll to position [0, 0]
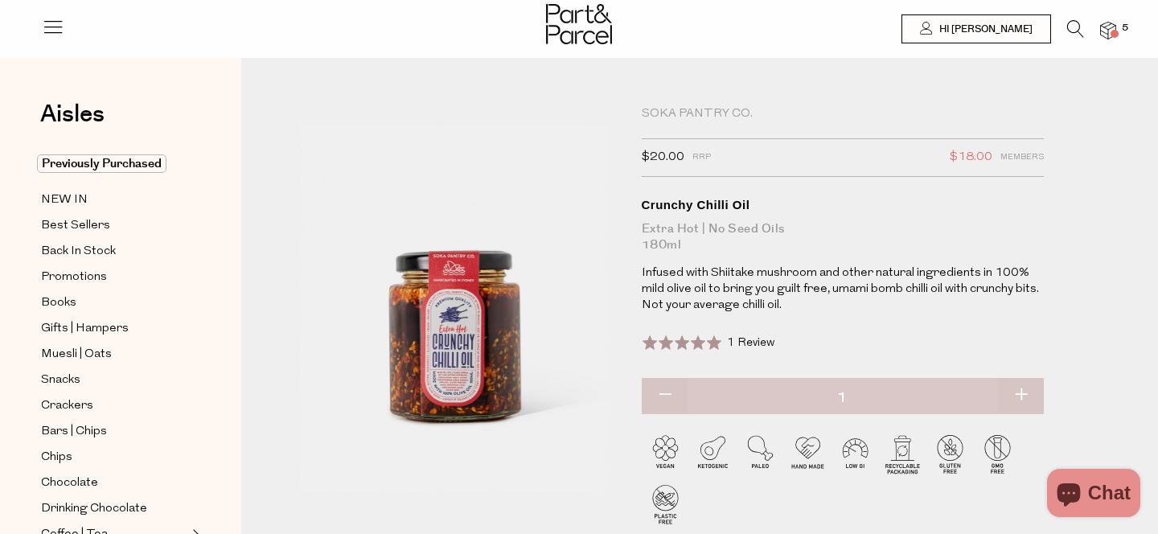
click at [1097, 30] on li "5" at bounding box center [1100, 31] width 32 height 22
click at [1077, 29] on icon at bounding box center [1075, 29] width 17 height 18
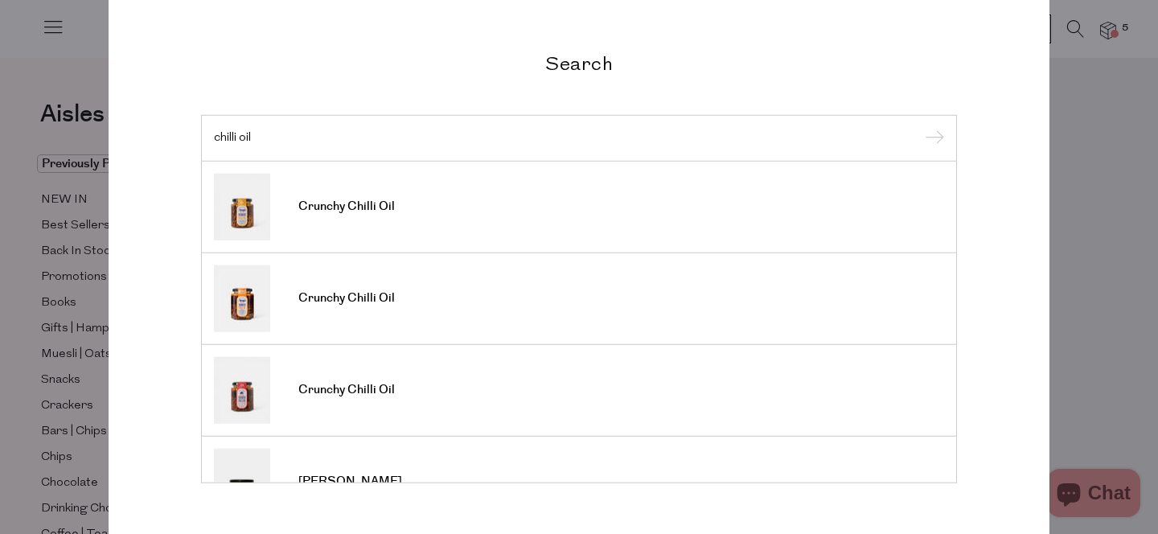
type input "chilli oil"
click at [920, 127] on input "submit" at bounding box center [932, 139] width 24 height 24
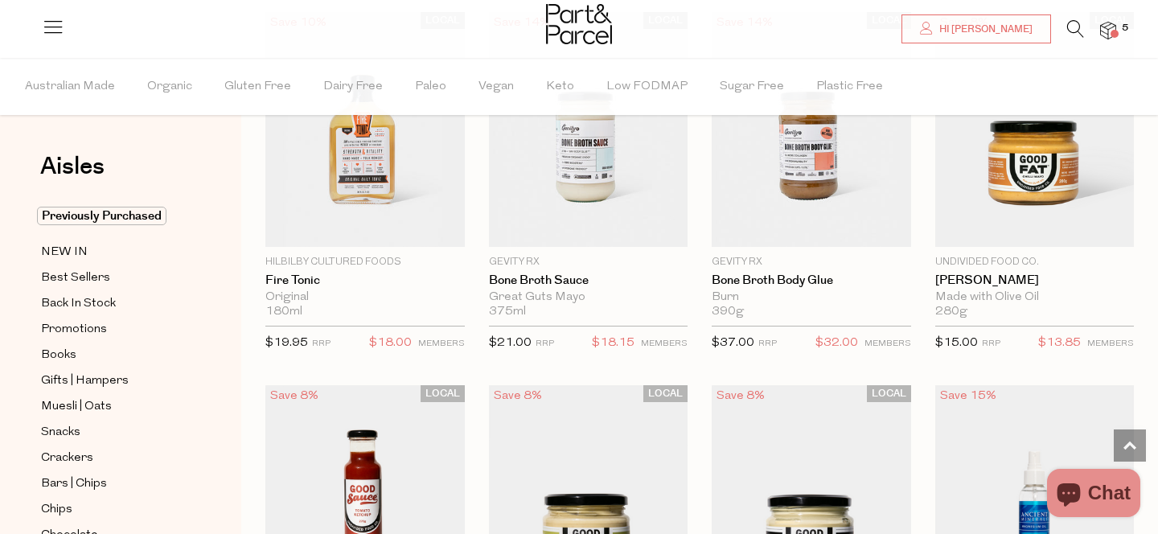
scroll to position [1287, 0]
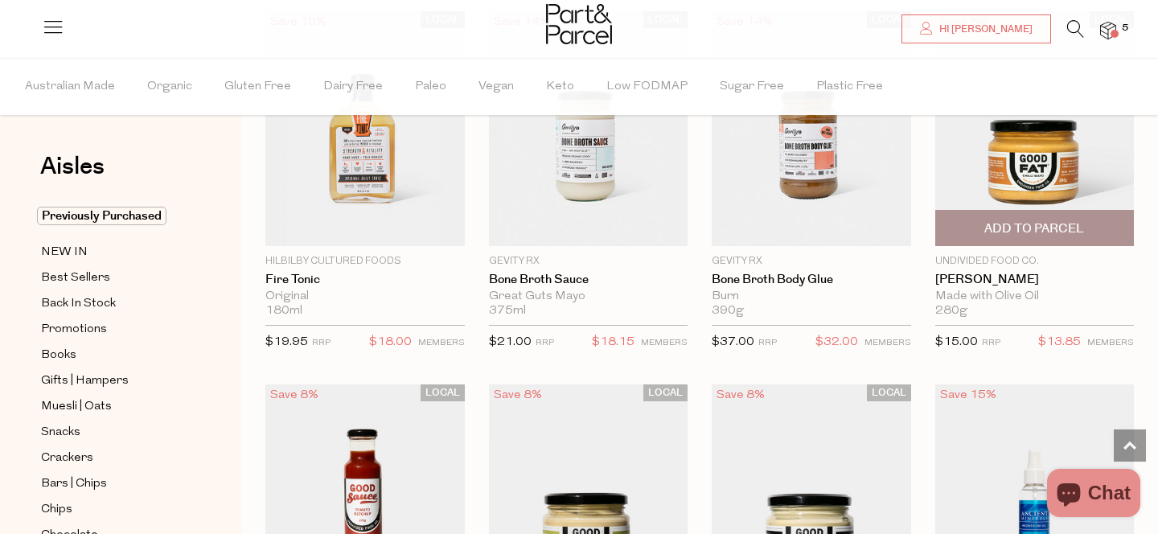
click at [1087, 186] on img at bounding box center [1034, 128] width 199 height 235
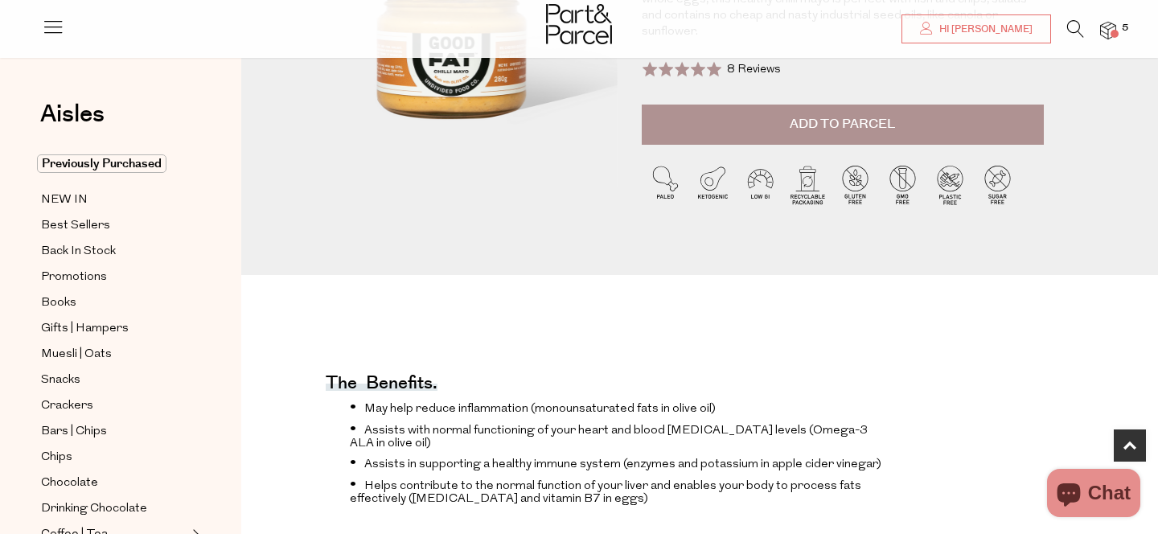
type input "[EMAIL_ADDRESS][DOMAIN_NAME]"
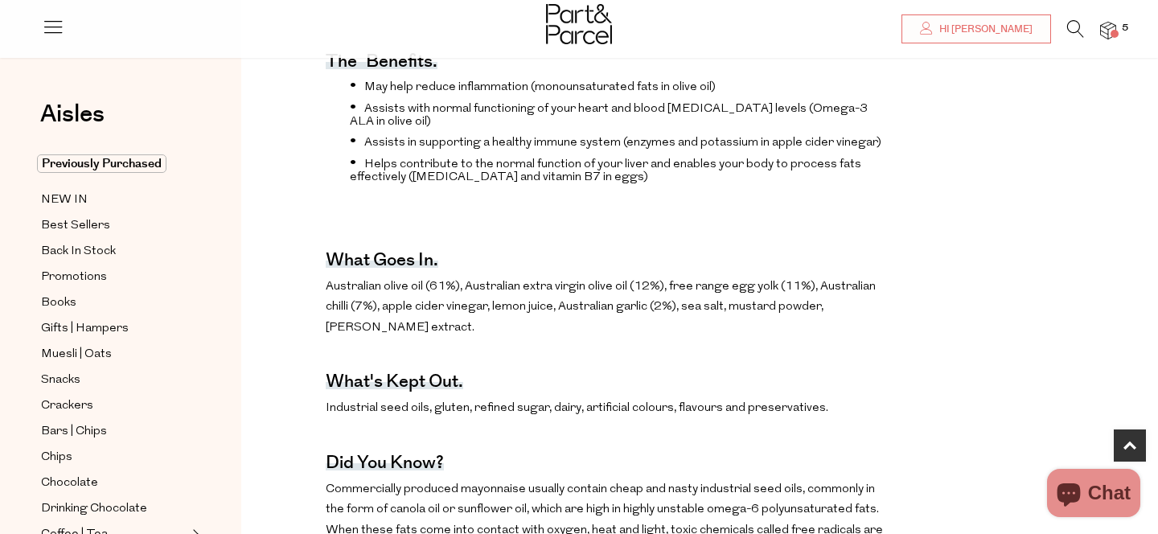
scroll to position [650, 0]
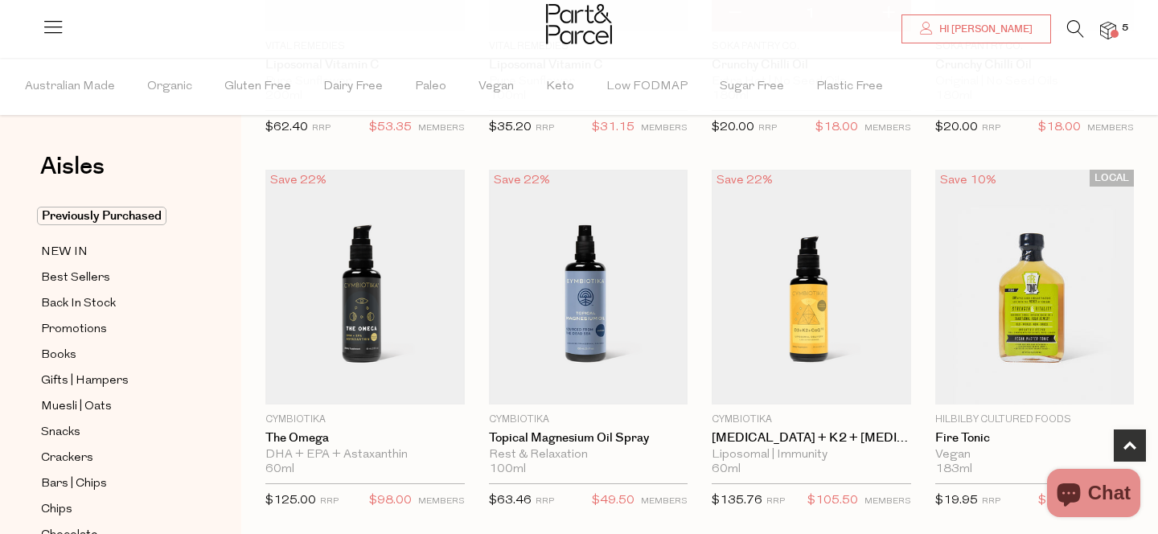
scroll to position [774, 0]
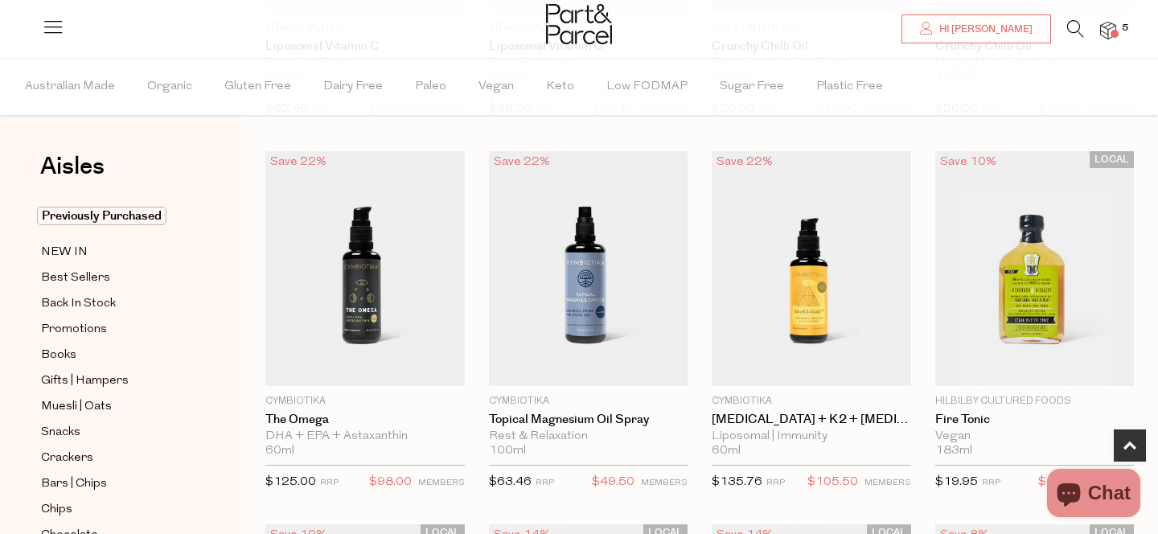
type input "[EMAIL_ADDRESS][DOMAIN_NAME]"
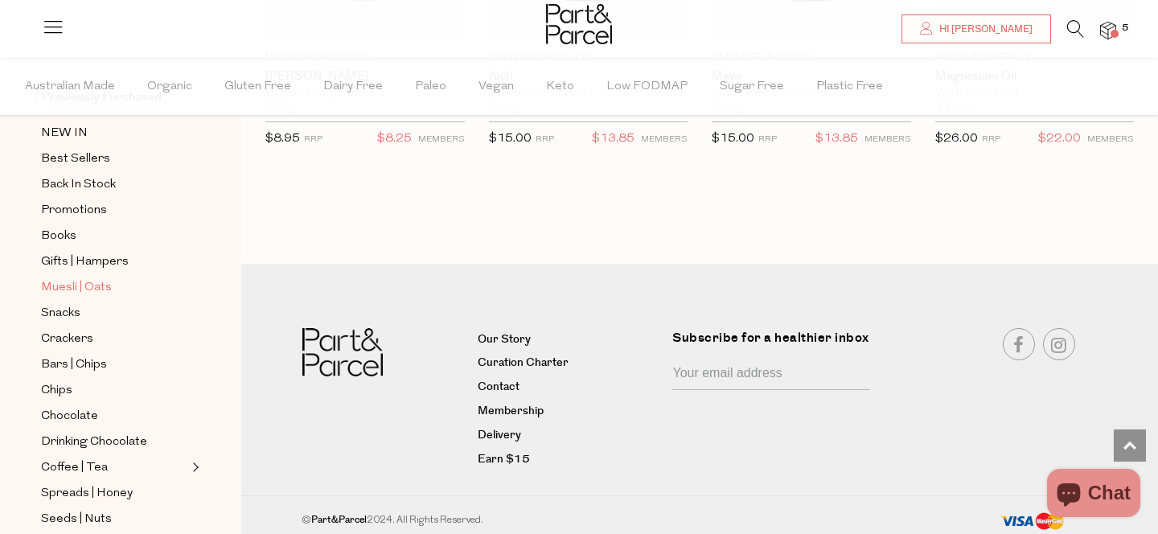
scroll to position [125, 0]
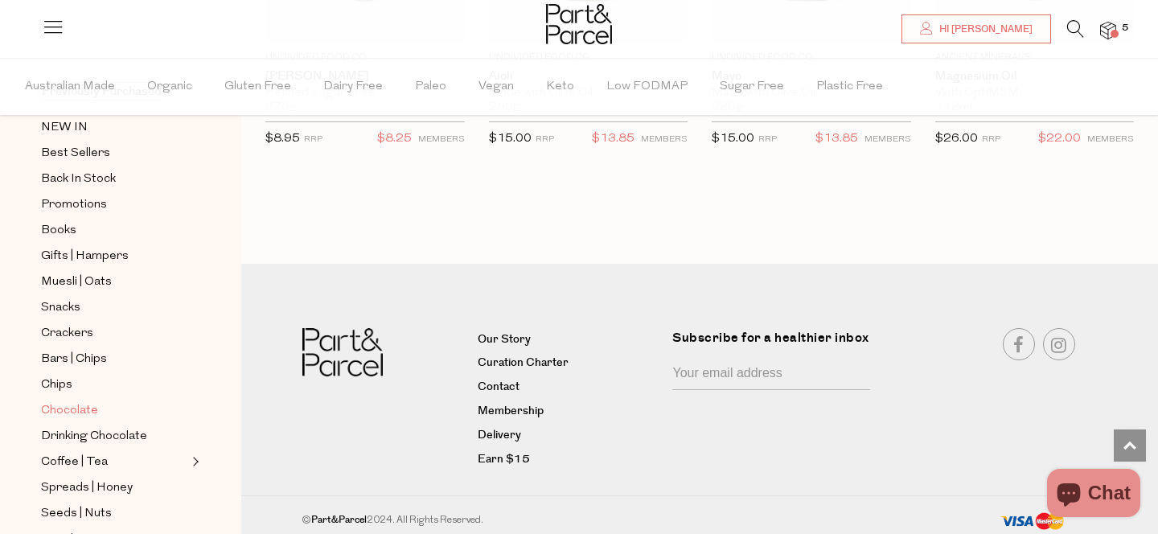
click at [104, 408] on link "Chocolate" at bounding box center [114, 410] width 146 height 20
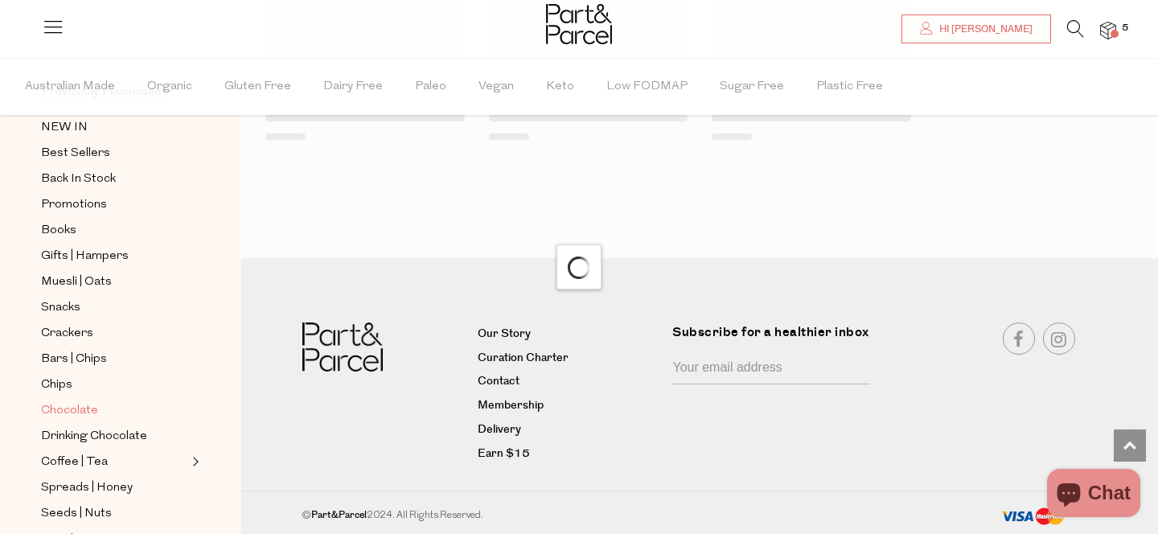
scroll to position [1401, 0]
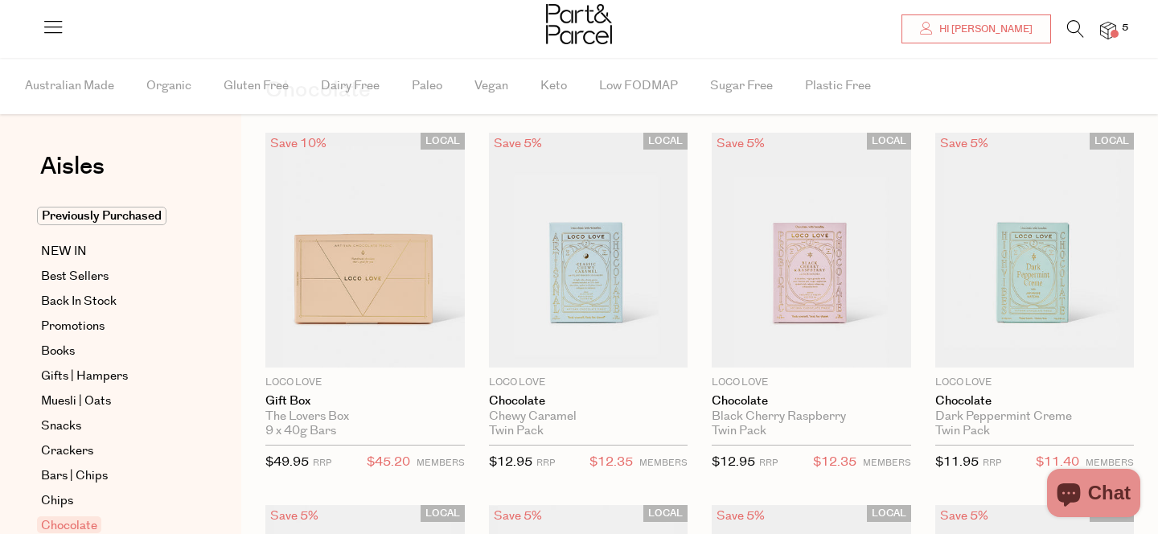
scroll to position [82, 0]
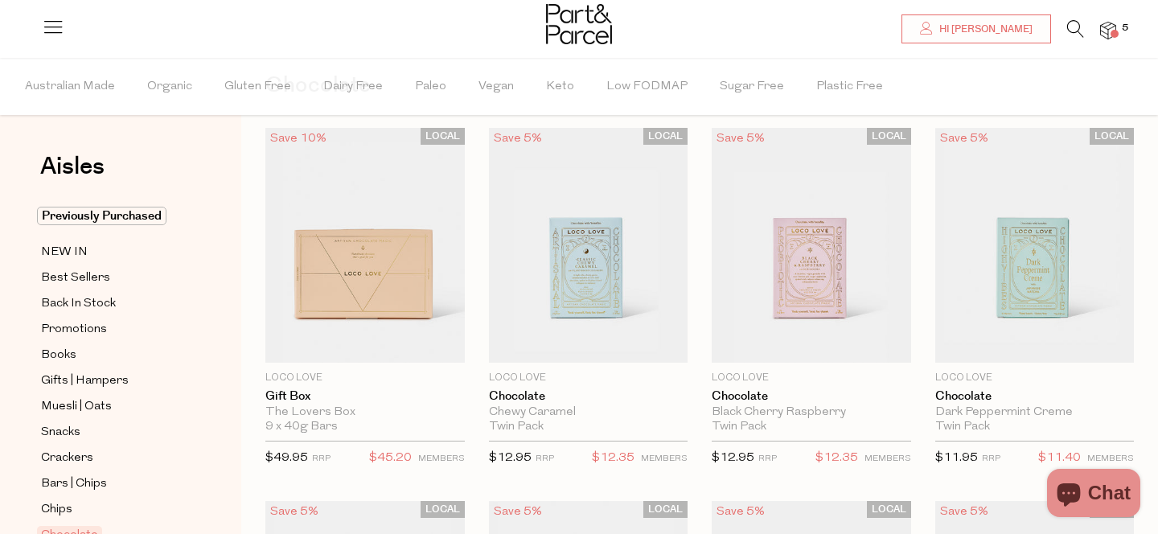
type input "[EMAIL_ADDRESS][DOMAIN_NAME]"
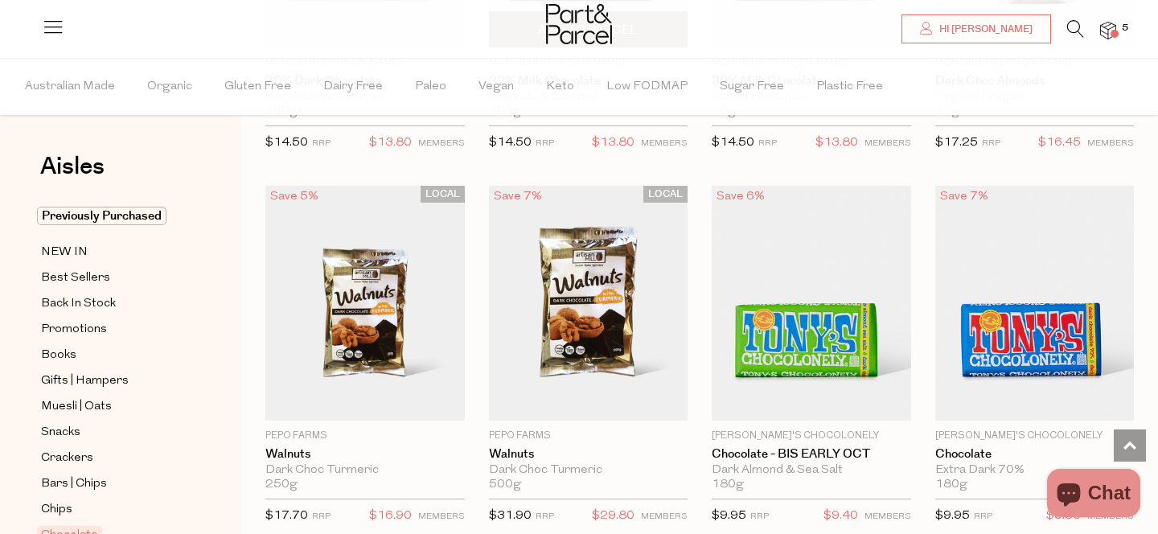
scroll to position [3493, 0]
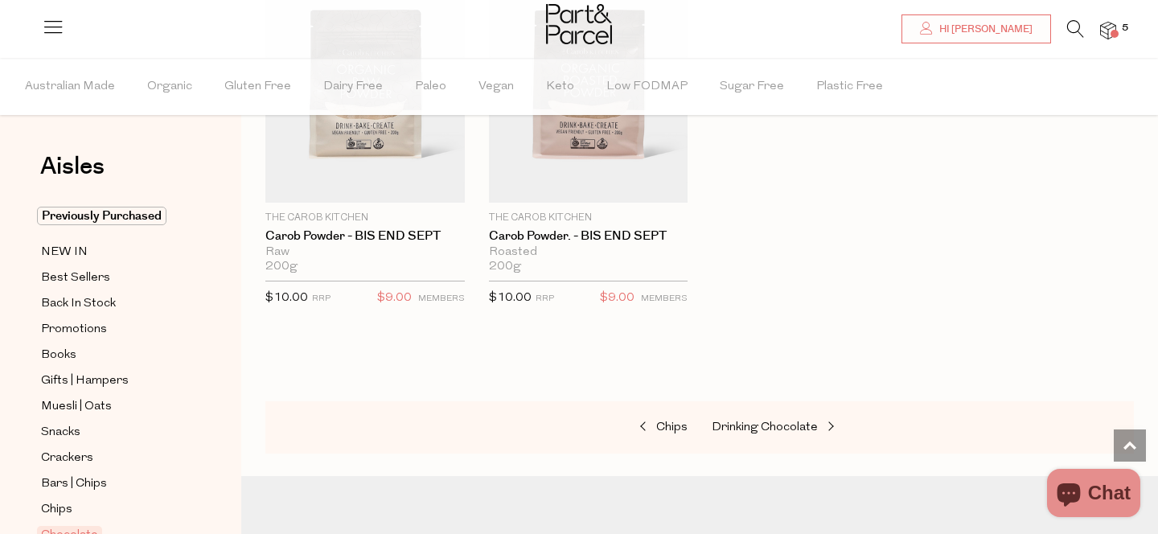
scroll to position [5507, 0]
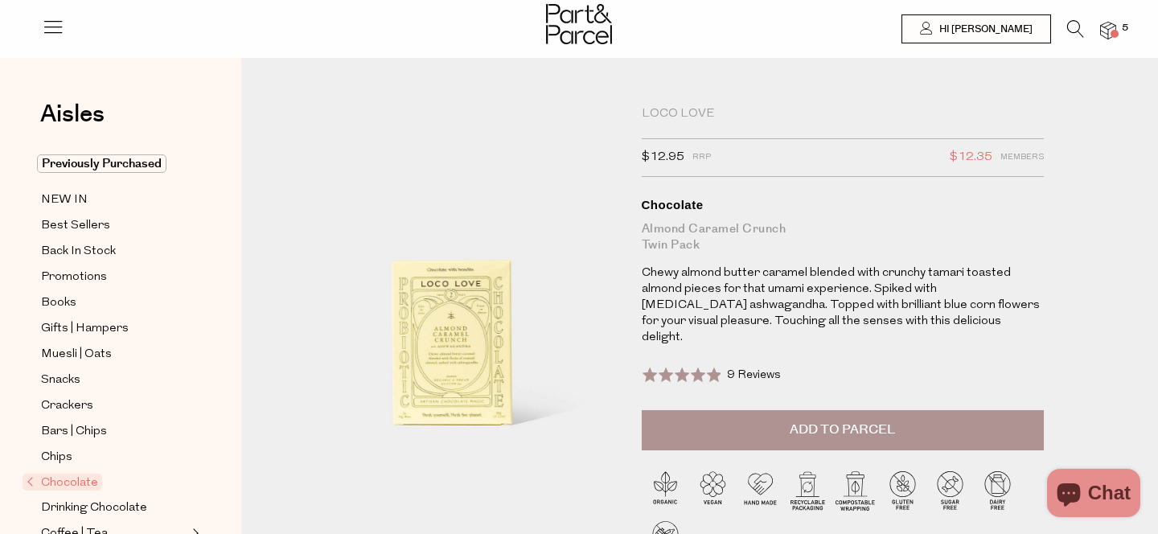
type input "[EMAIL_ADDRESS][DOMAIN_NAME]"
click at [817, 390] on div "Rated 4.9 out of 5 9 Reviews Based on 9 reviews Click to go to reviews" at bounding box center [843, 384] width 402 height 52
click at [822, 410] on button "Add to Parcel" at bounding box center [843, 430] width 402 height 40
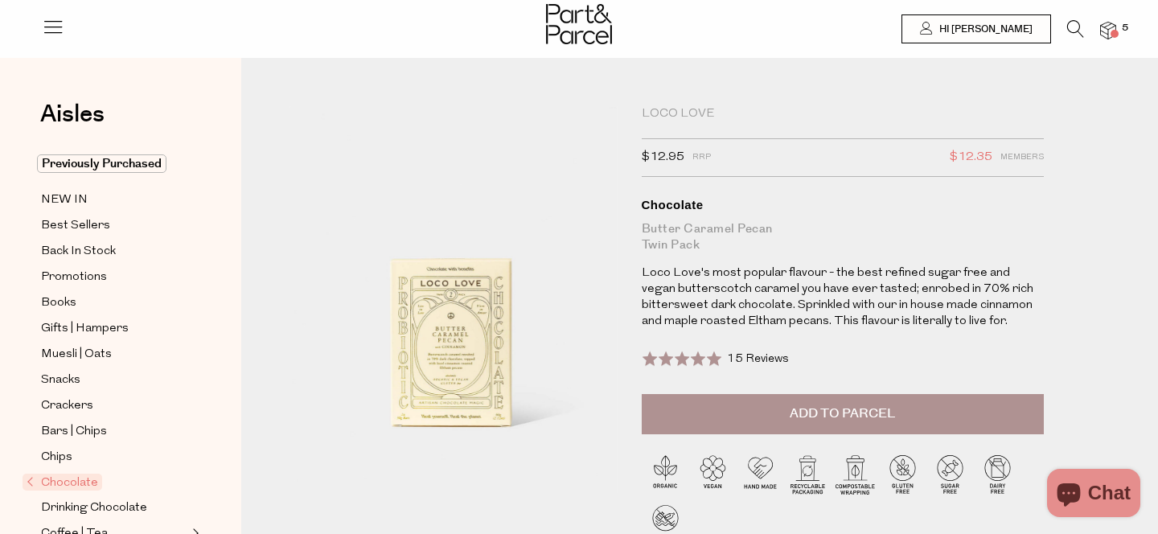
type input "[EMAIL_ADDRESS][DOMAIN_NAME]"
click at [716, 429] on button "Add to Parcel" at bounding box center [843, 414] width 402 height 40
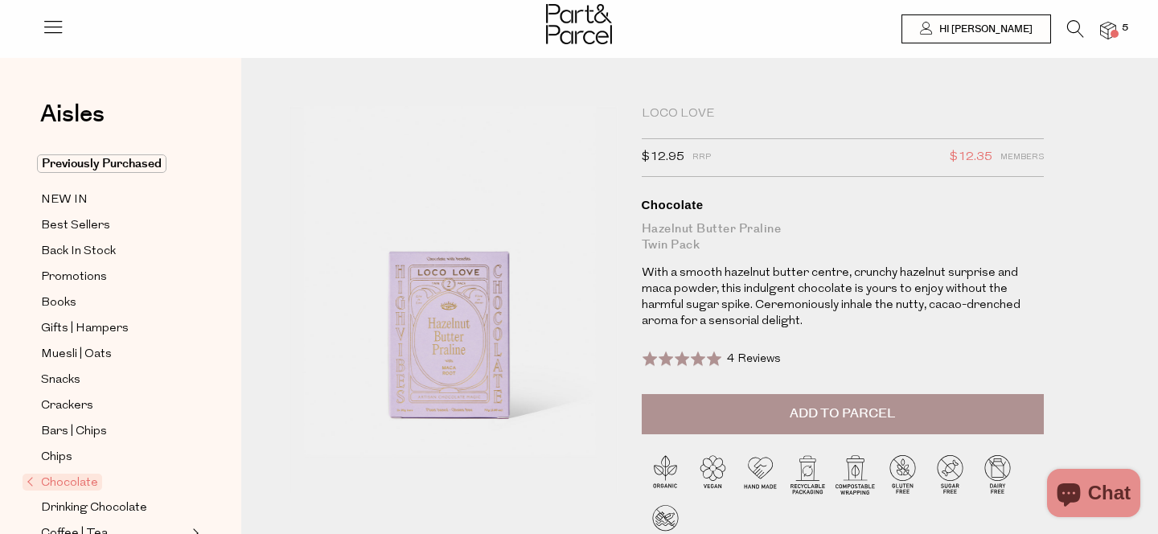
type input "[EMAIL_ADDRESS][DOMAIN_NAME]"
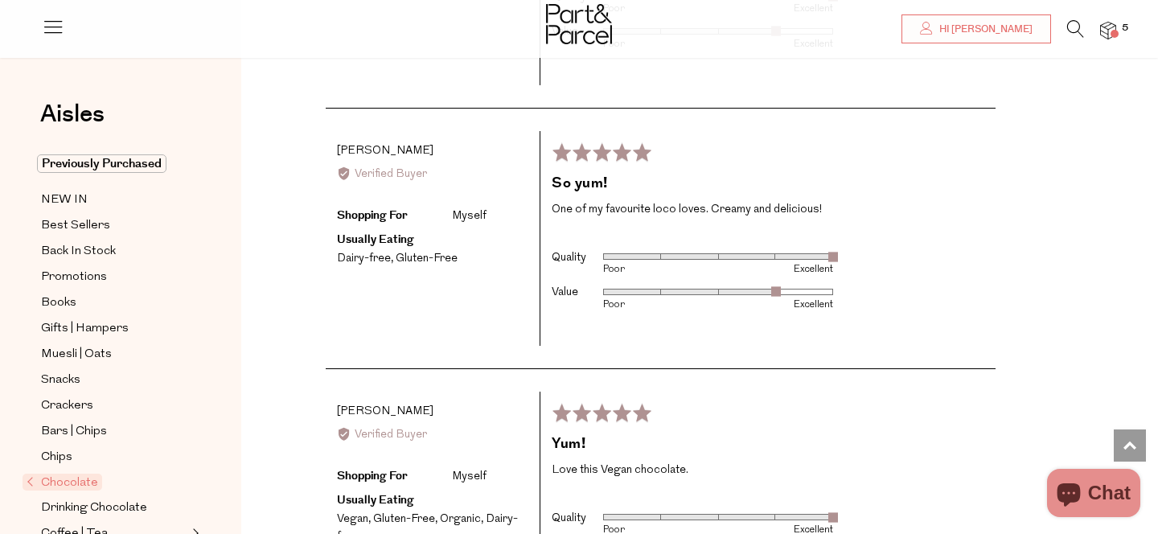
scroll to position [2608, 0]
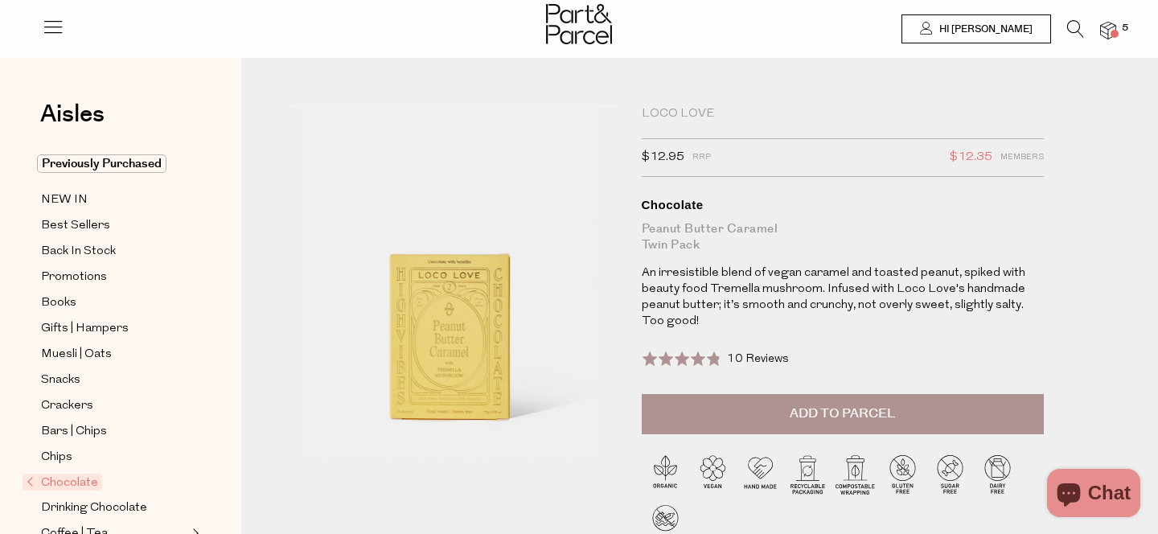
type input "[EMAIL_ADDRESS][DOMAIN_NAME]"
click at [802, 419] on span "Add to Parcel" at bounding box center [842, 413] width 105 height 18
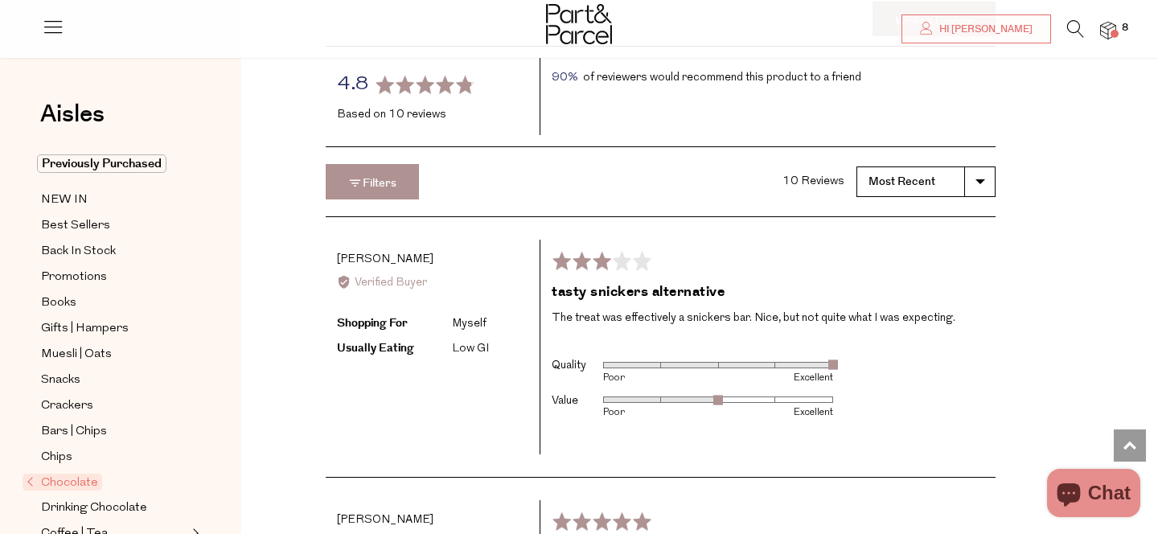
scroll to position [2628, 0]
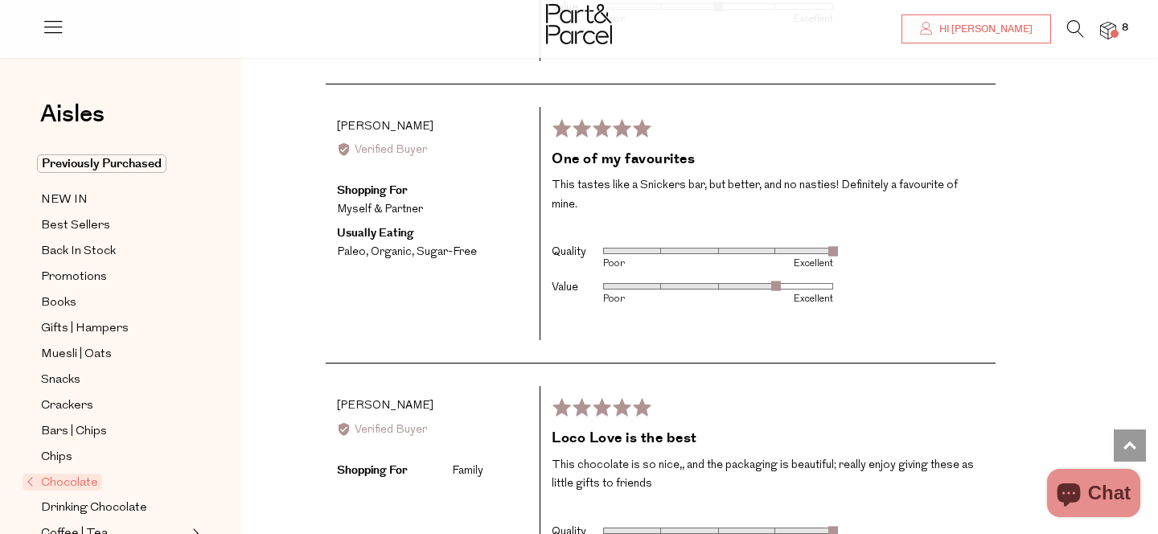
click at [1110, 23] on img at bounding box center [1108, 31] width 16 height 18
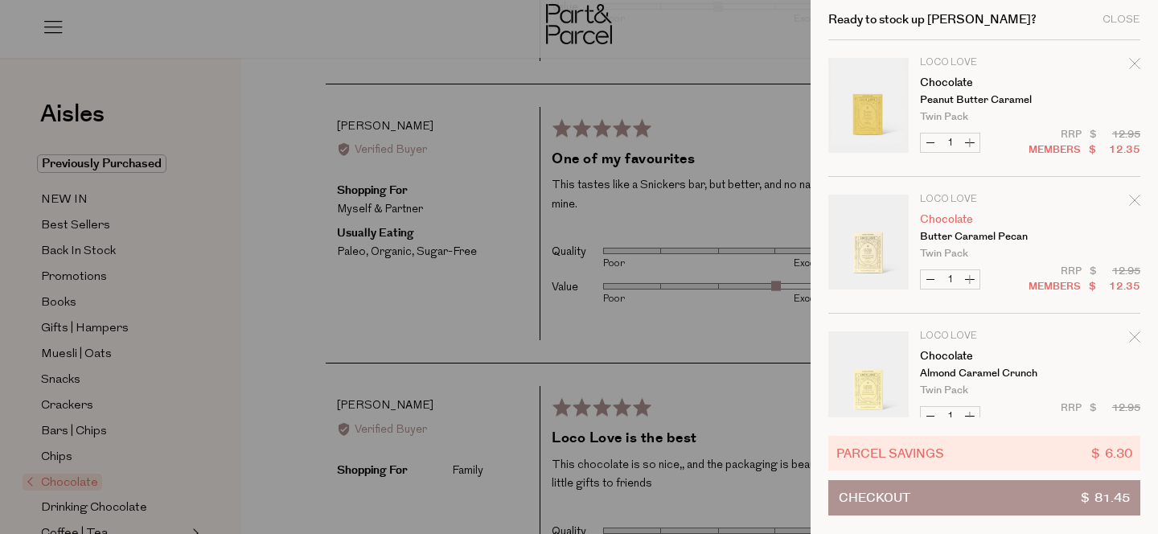
scroll to position [33, 0]
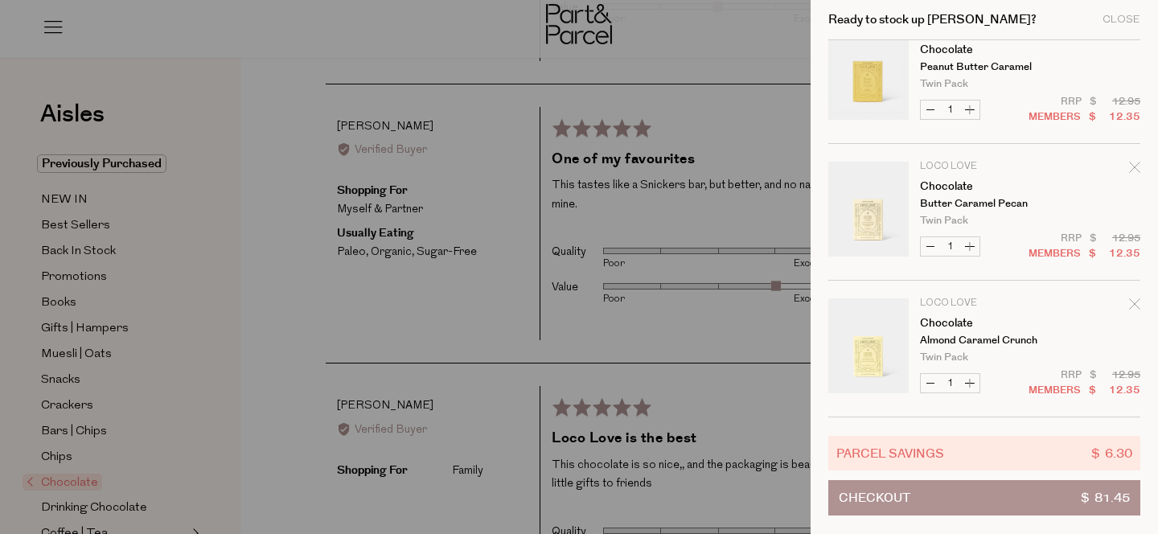
click at [1136, 302] on icon "Remove Chocolate" at bounding box center [1134, 303] width 11 height 11
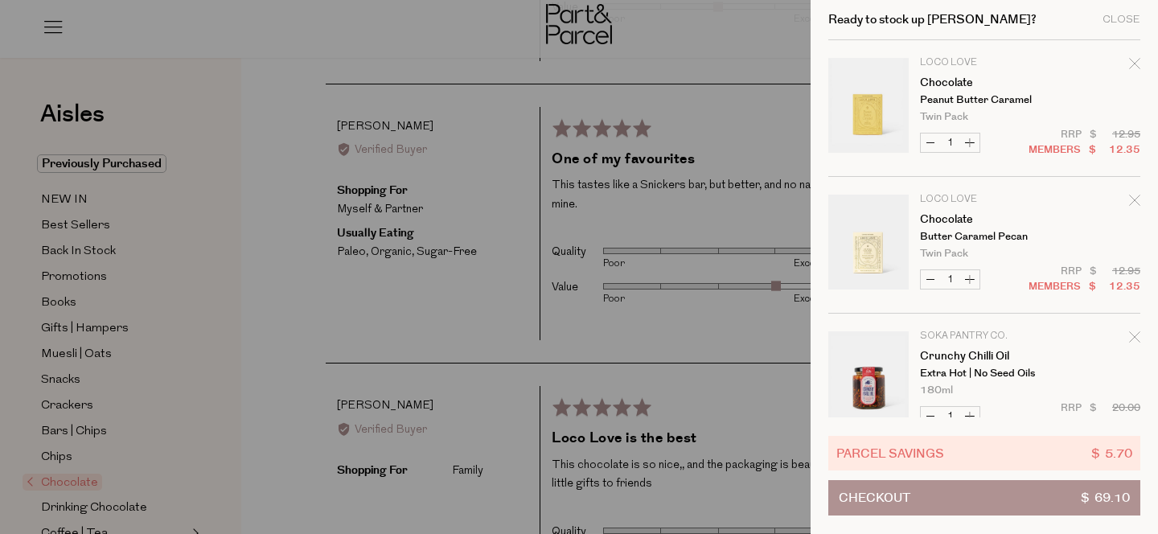
click at [661, 269] on div at bounding box center [579, 267] width 1158 height 534
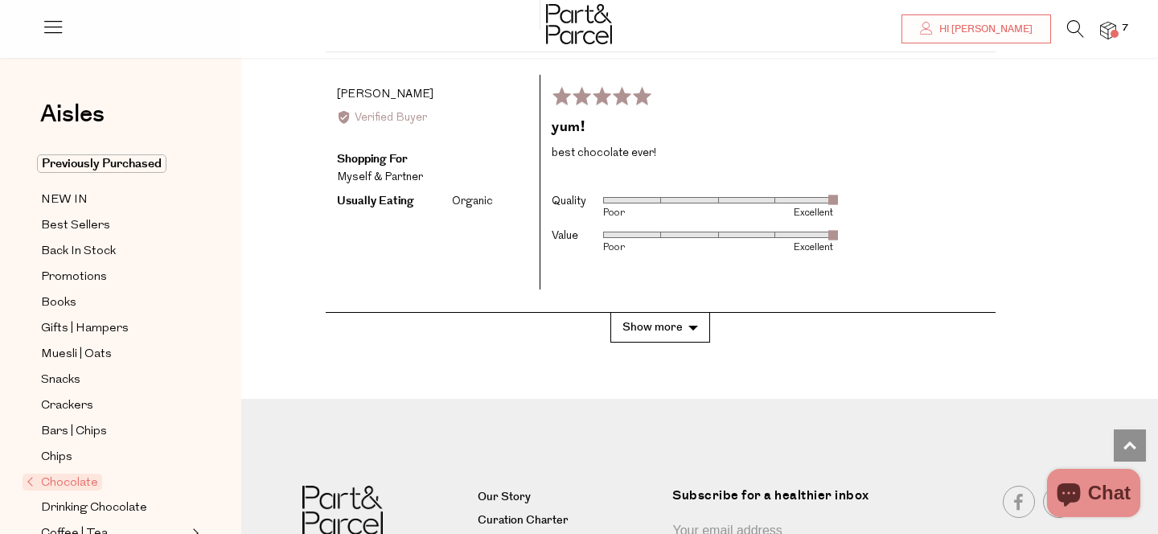
scroll to position [3603, 0]
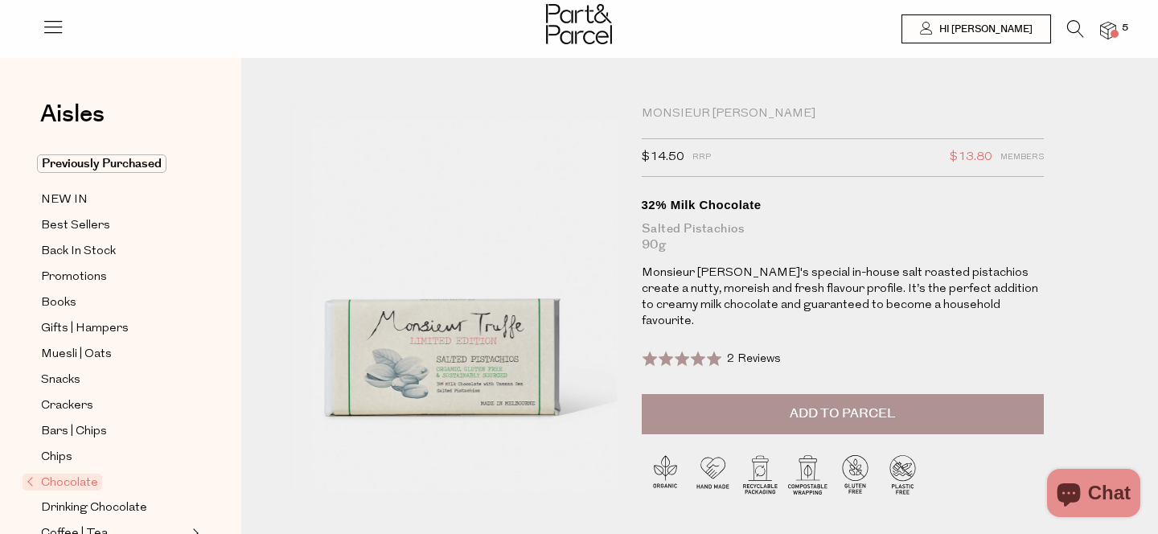
type input "[EMAIL_ADDRESS][DOMAIN_NAME]"
